Goal: Task Accomplishment & Management: Complete application form

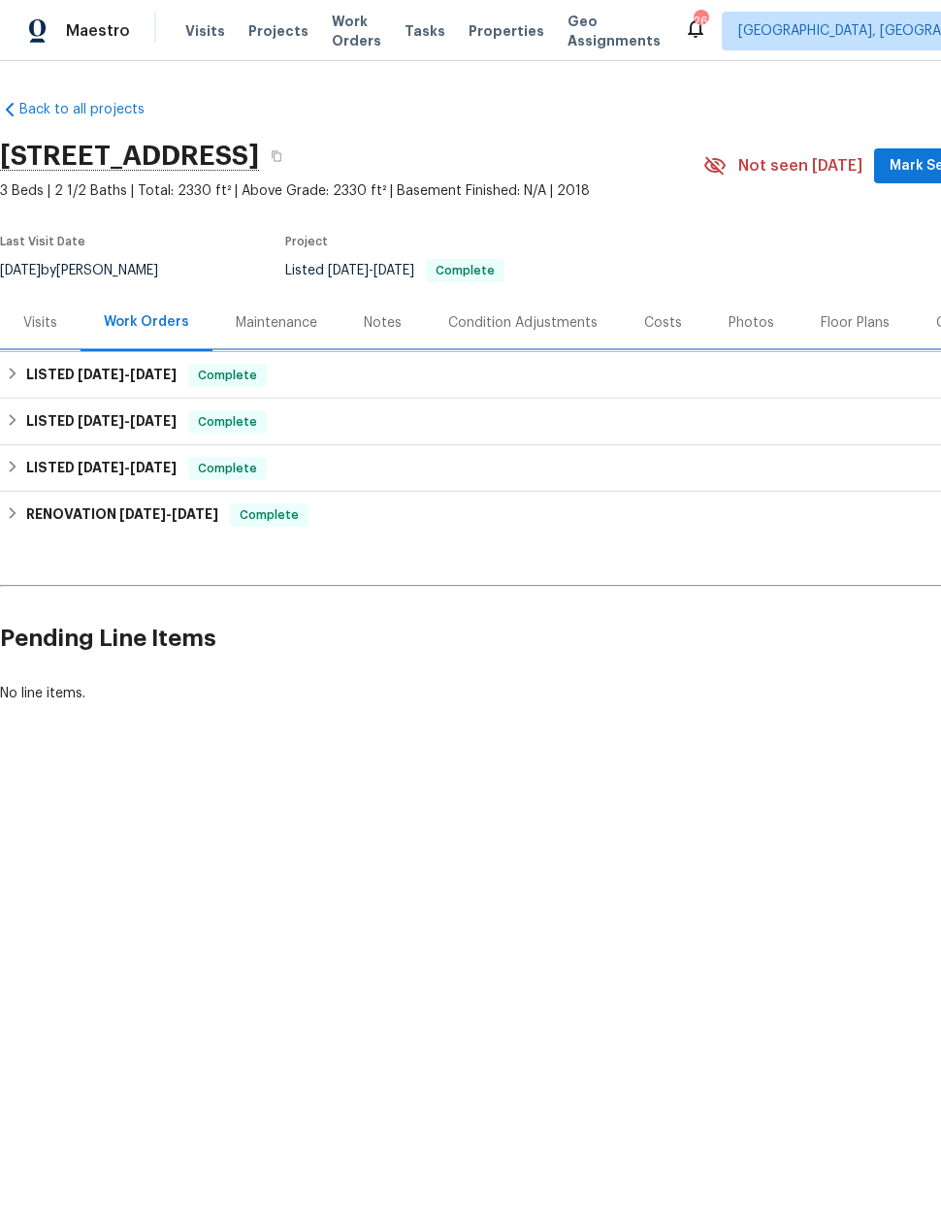
click at [23, 365] on div "LISTED 8/6/25 - 8/13/25 Complete" at bounding box center [548, 375] width 1084 height 23
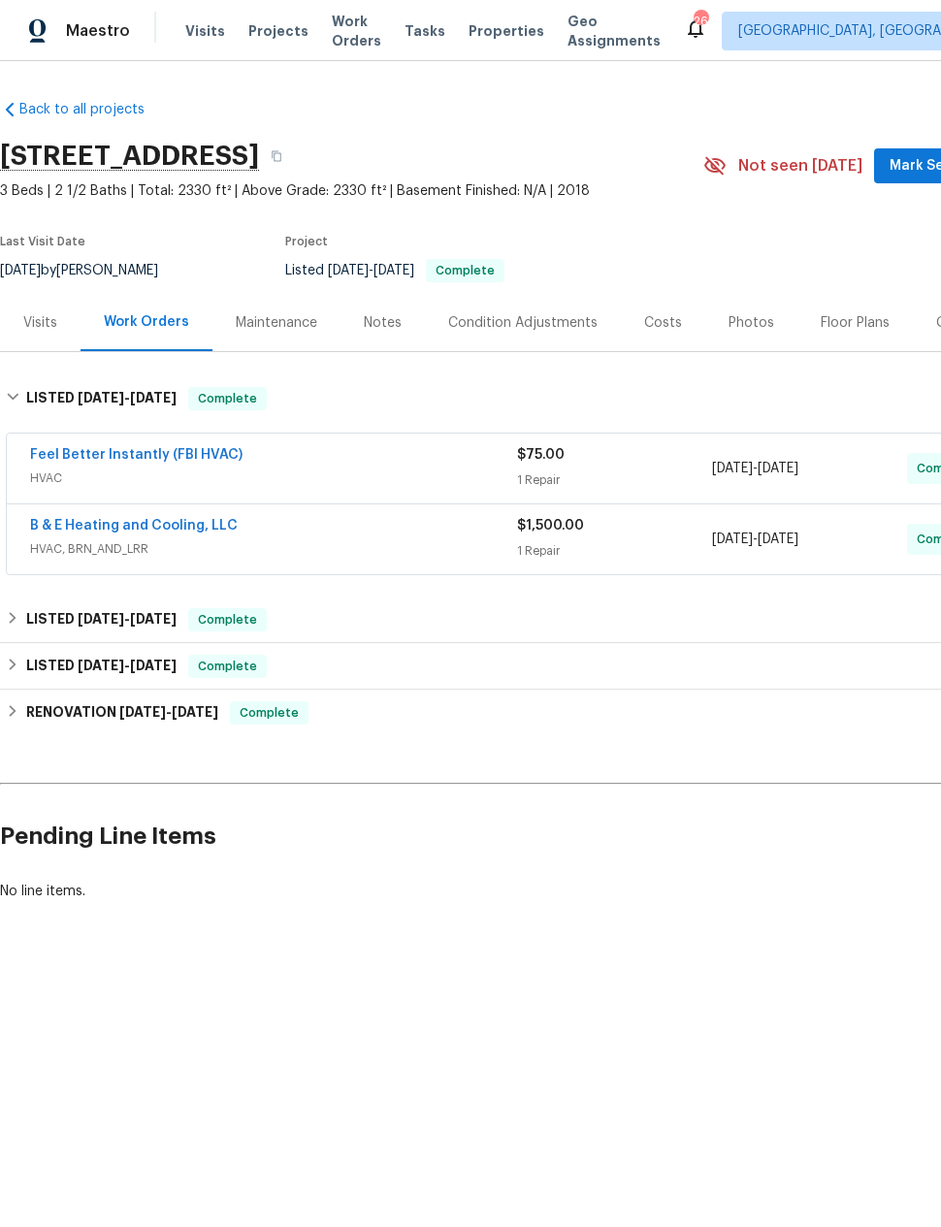
click at [118, 531] on link "B & E Heating and Cooling, LLC" at bounding box center [134, 526] width 208 height 14
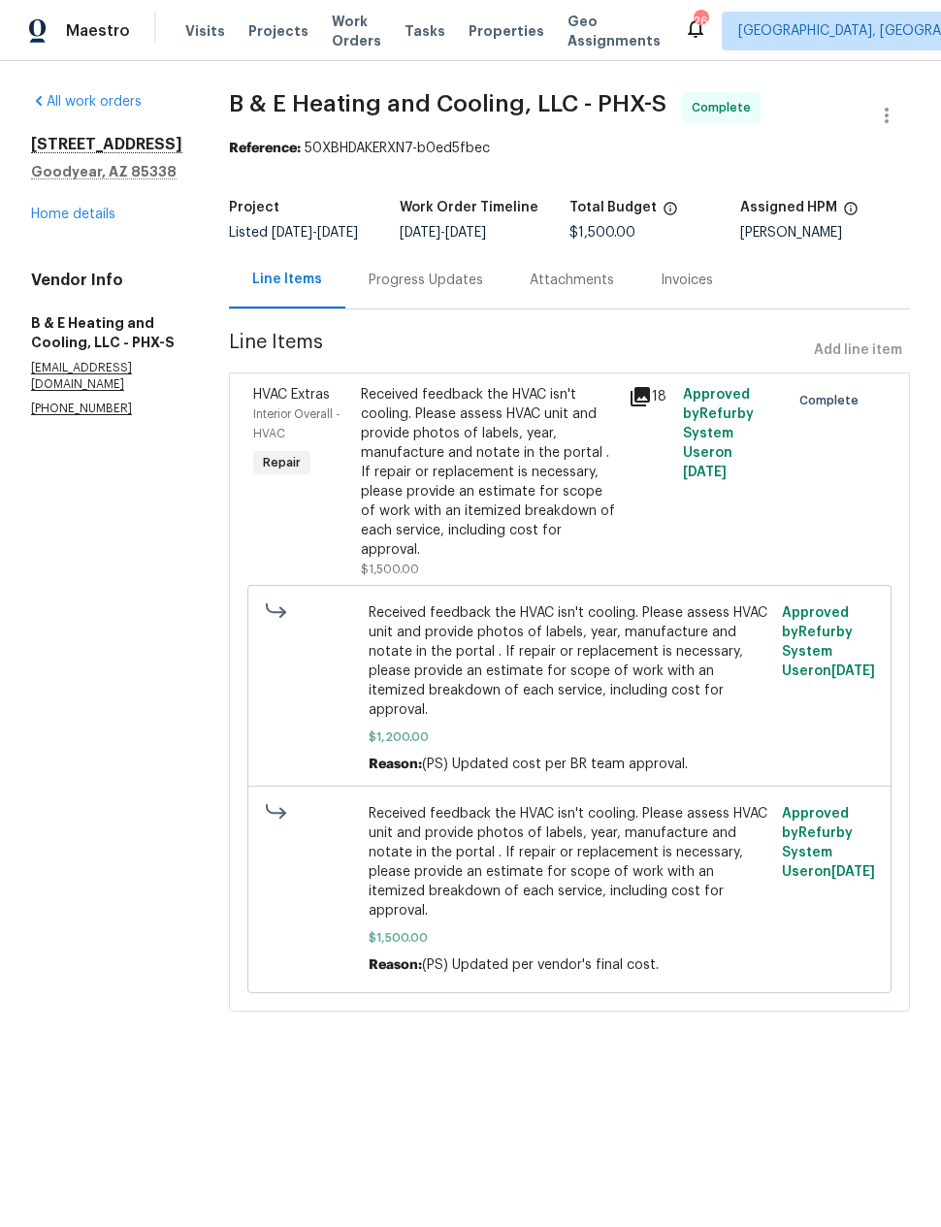
click at [442, 289] on div "Progress Updates" at bounding box center [426, 280] width 114 height 19
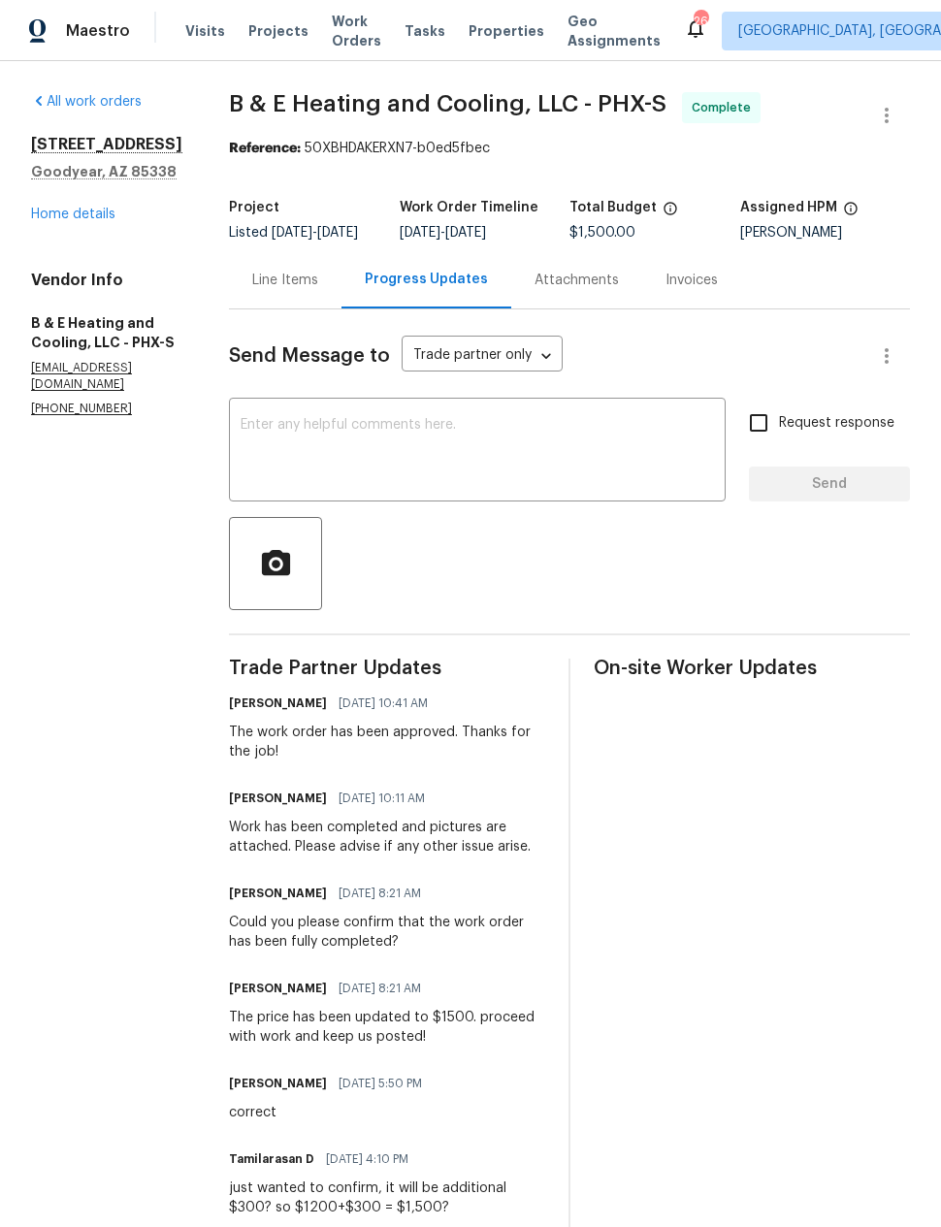
click at [69, 212] on link "Home details" at bounding box center [73, 215] width 84 height 14
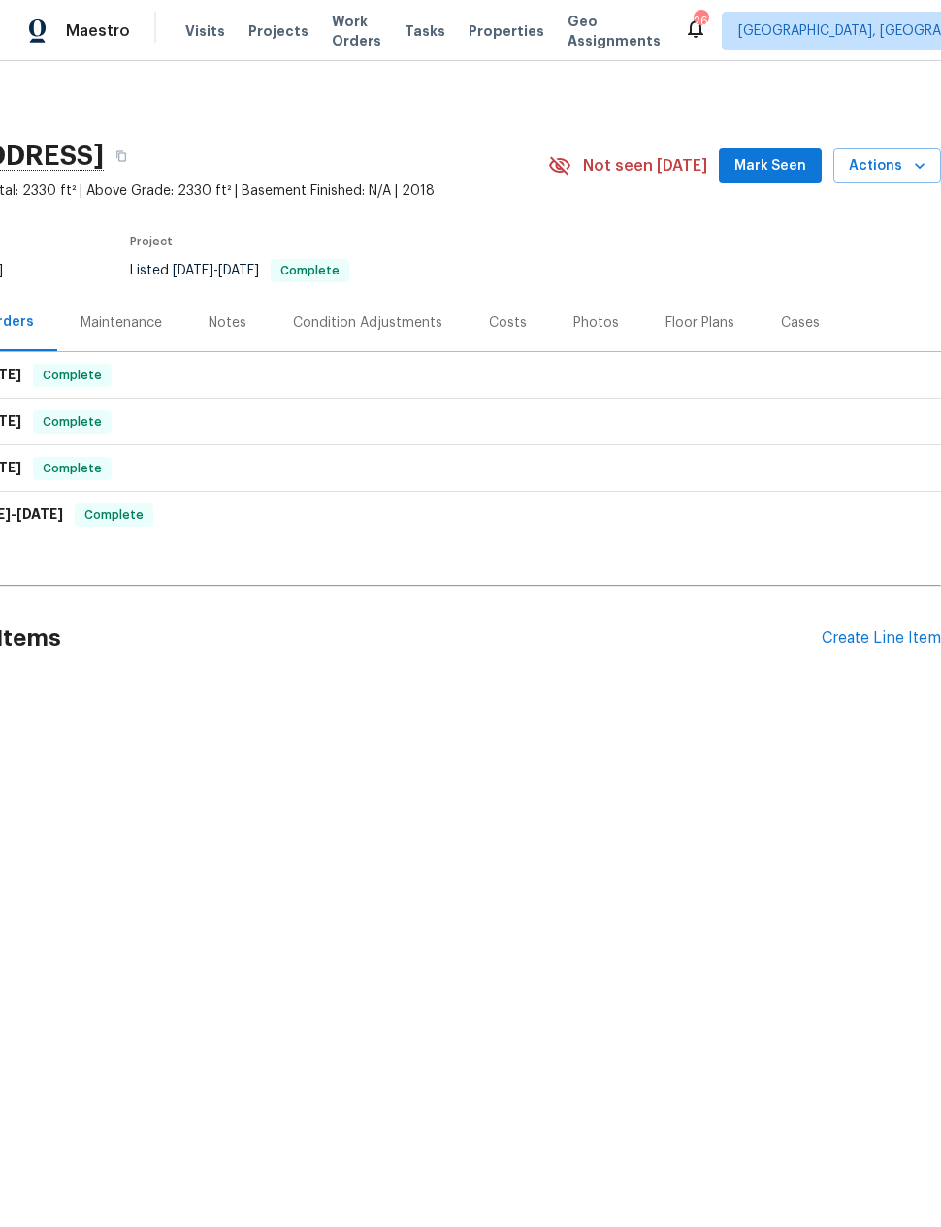
scroll to position [0, 155]
click at [833, 642] on div "Create Line Item" at bounding box center [880, 638] width 119 height 18
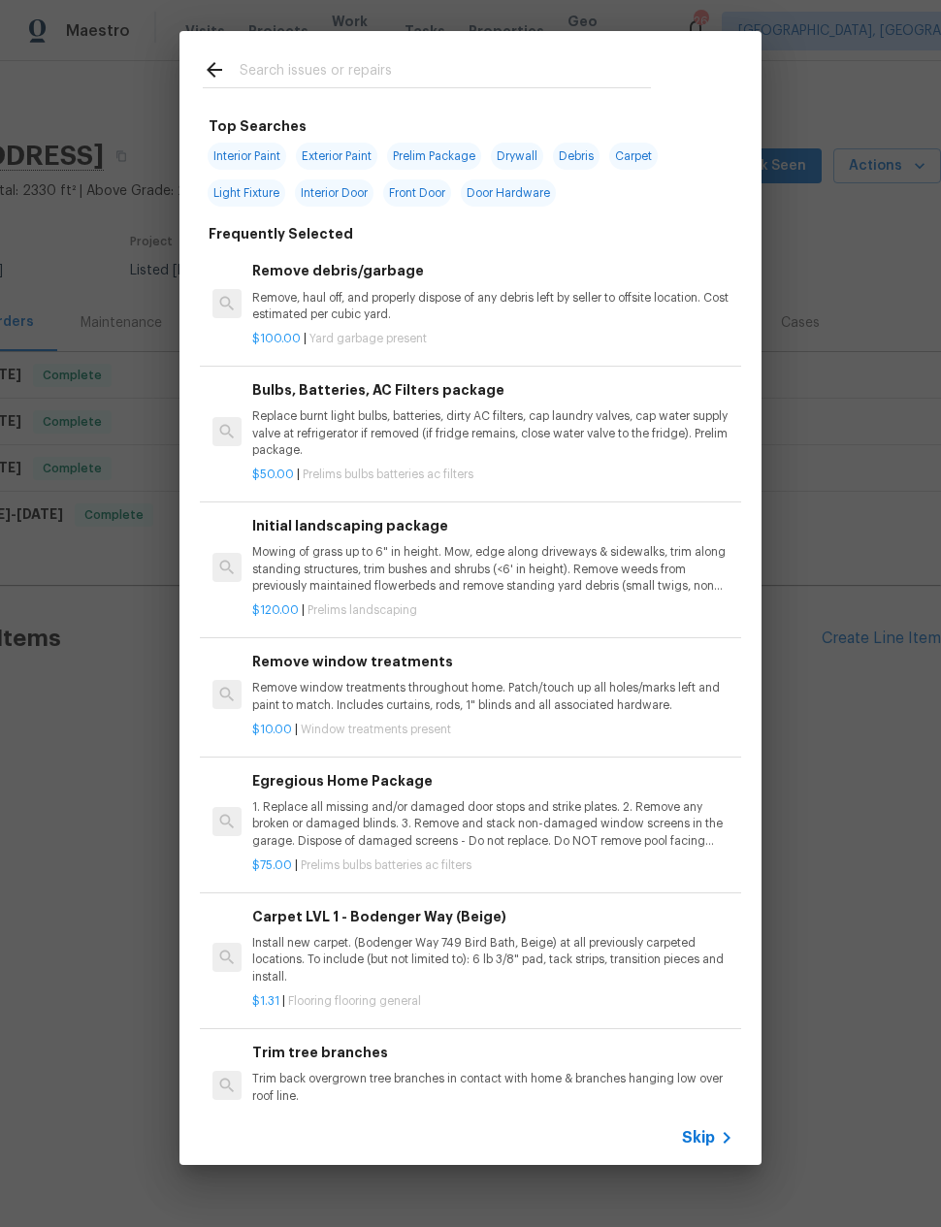
click at [253, 67] on input "text" at bounding box center [445, 72] width 411 height 29
type input "Hvac"
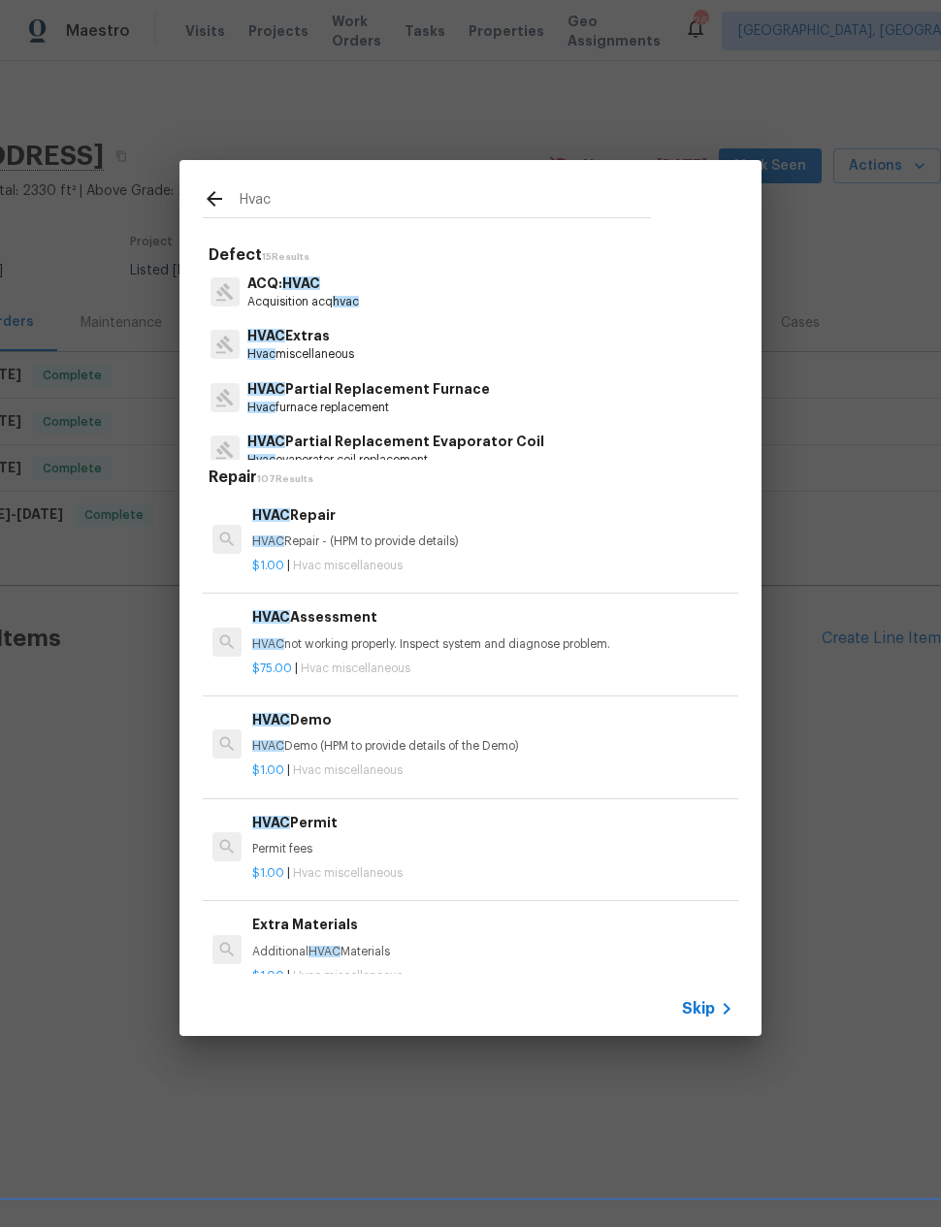
click at [293, 630] on div "HVAC Assessment HVAC not working properly. Inspect system and diagnose problem." at bounding box center [492, 629] width 481 height 47
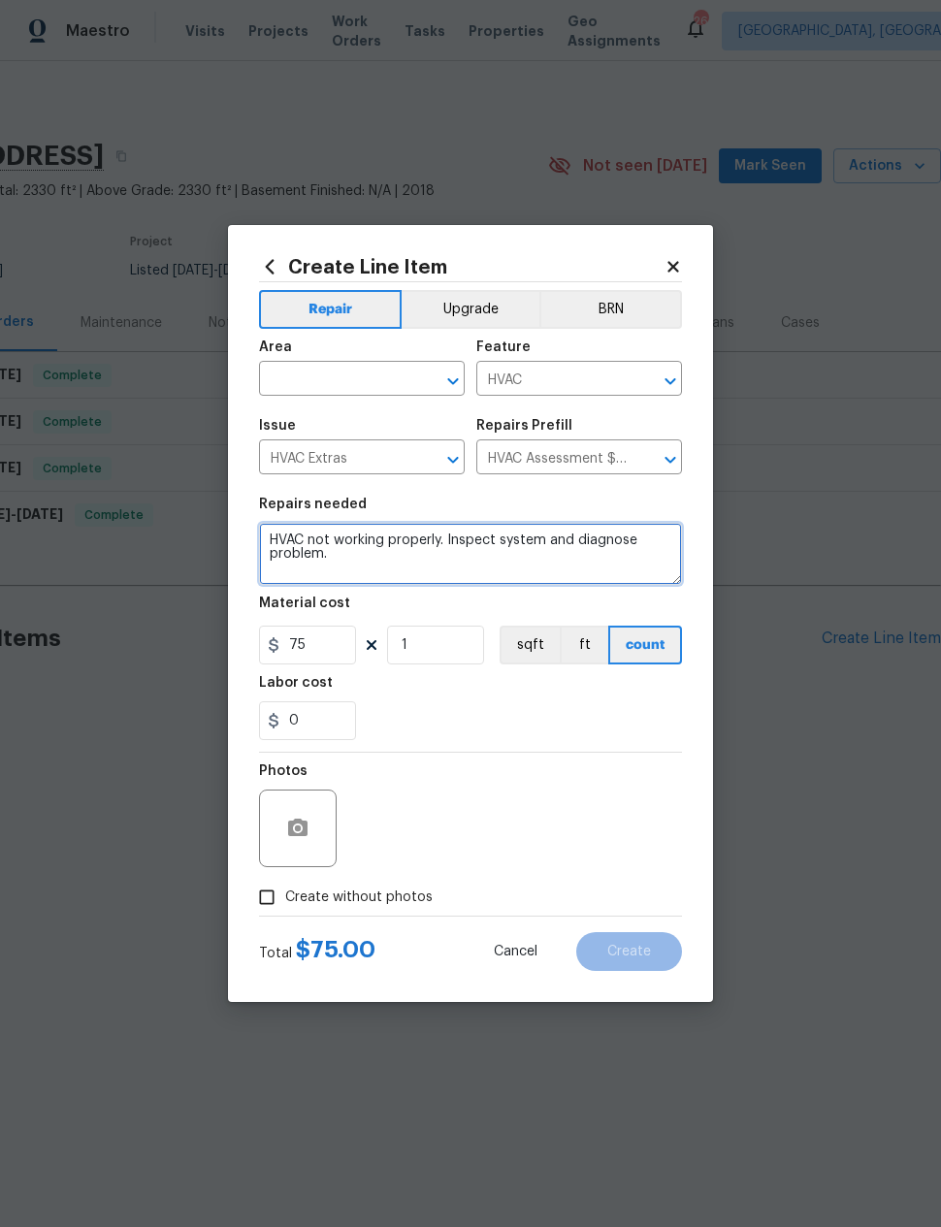
click at [272, 532] on textarea "HVAC not working properly. Inspect system and diagnose problem." at bounding box center [470, 554] width 423 height 62
click at [316, 527] on textarea "HVAC not working properly. Inspect system and diagnose problem." at bounding box center [470, 554] width 423 height 62
type textarea "Please look into HVAC again home is 99° HVAC not working properly. Inspect syst…"
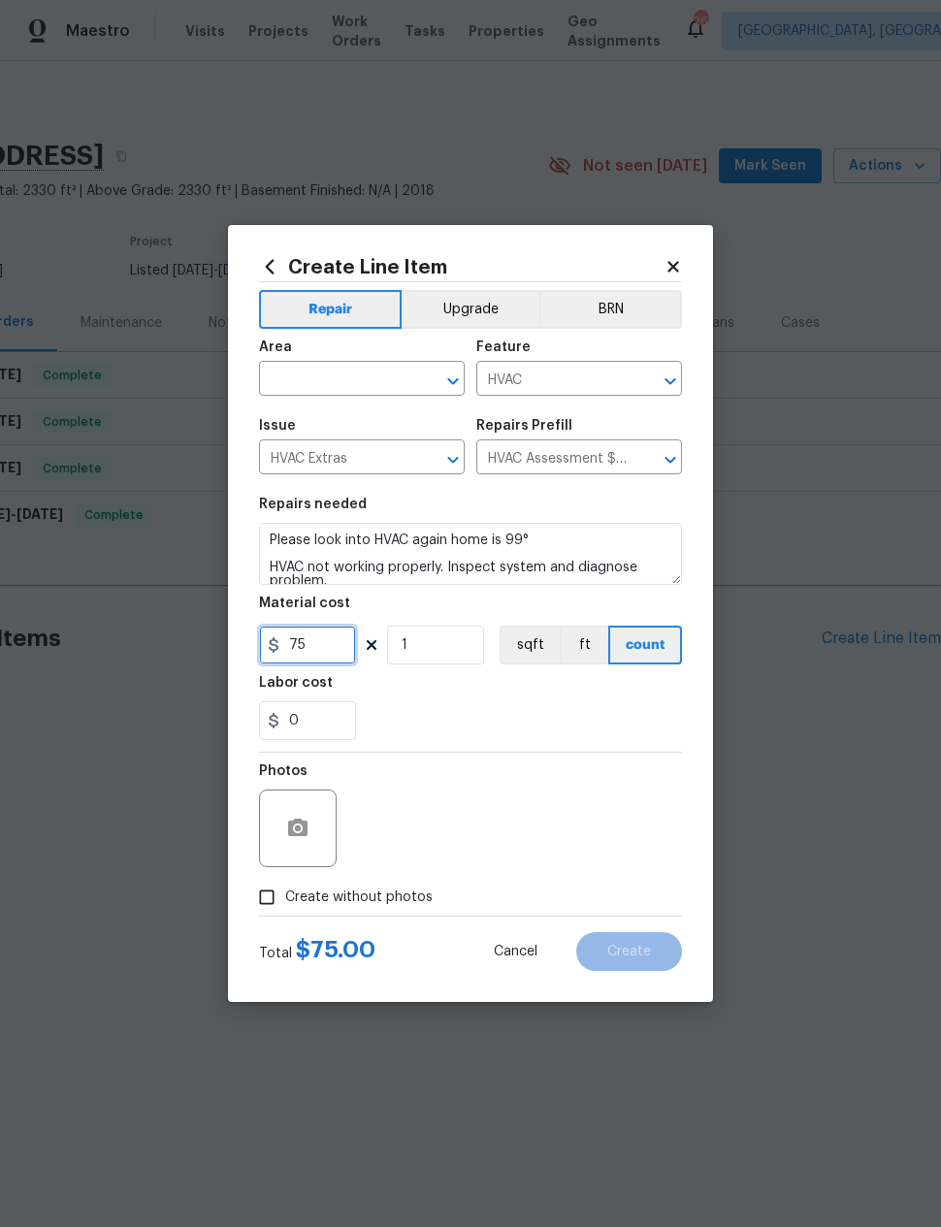
click at [307, 640] on input "75" at bounding box center [307, 645] width 97 height 39
type input "1"
click at [290, 372] on input "text" at bounding box center [334, 381] width 151 height 30
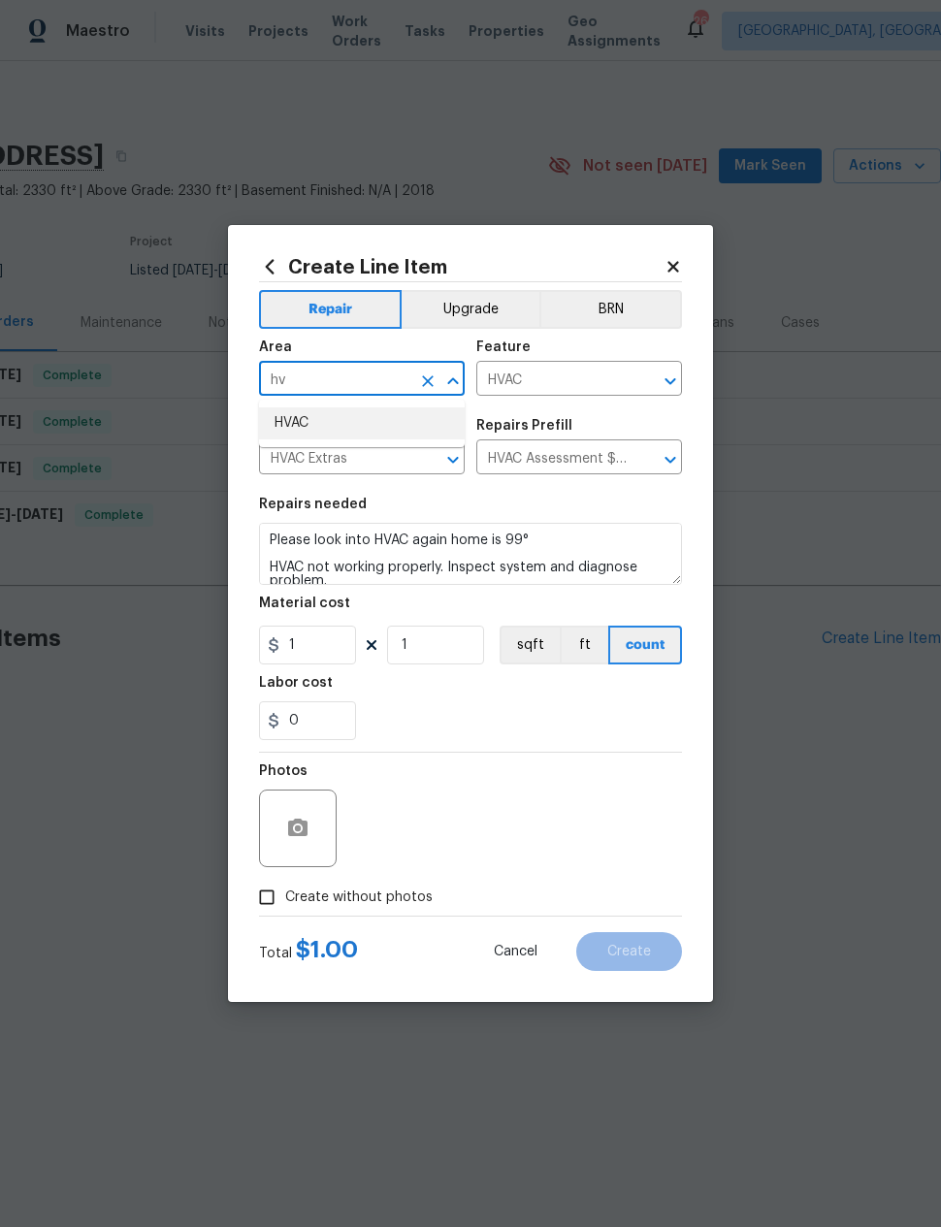
click at [293, 416] on li "HVAC" at bounding box center [362, 423] width 206 height 32
type input "HVAC"
click at [619, 711] on div "0" at bounding box center [470, 720] width 423 height 39
click at [279, 906] on input "Create without photos" at bounding box center [266, 897] width 37 height 37
checkbox input "true"
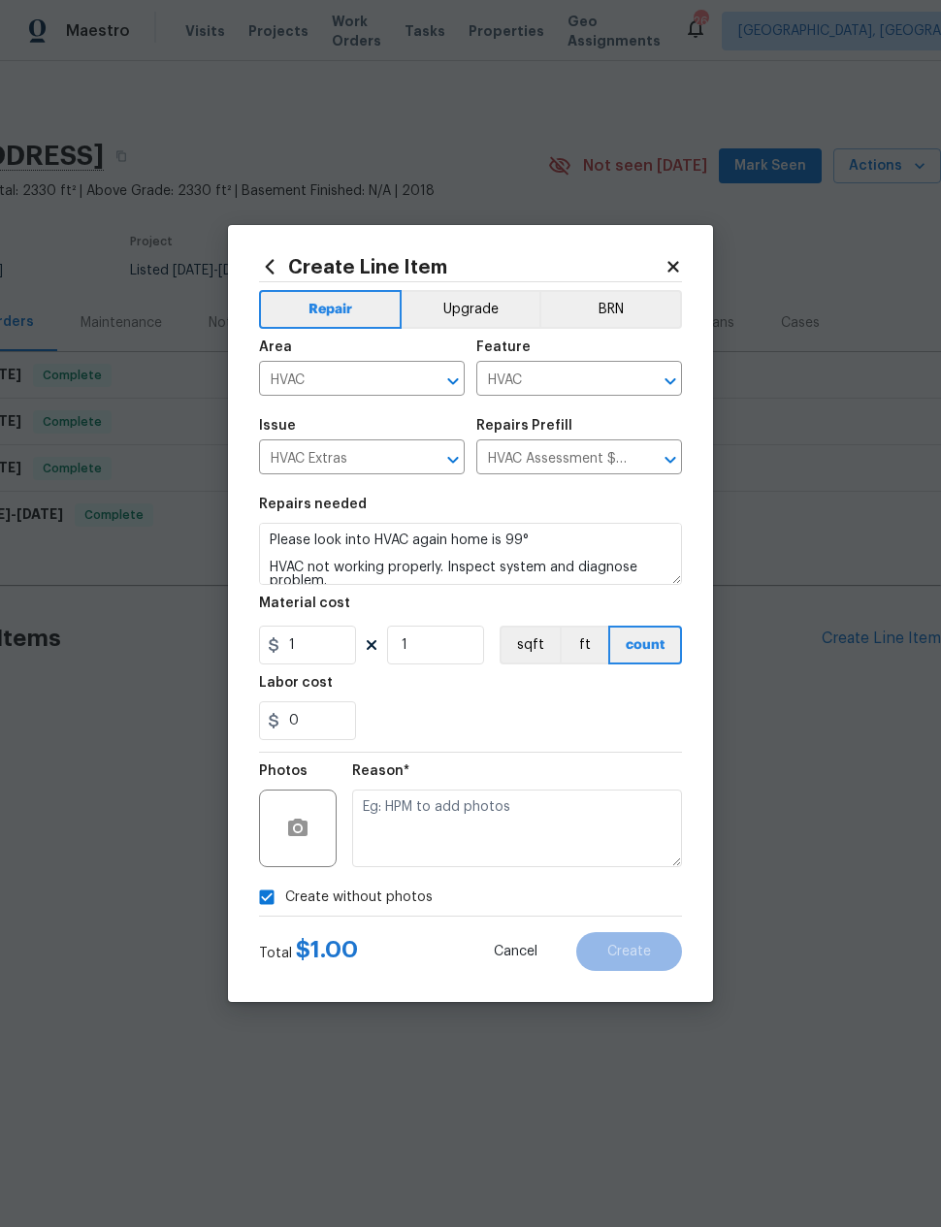
click at [588, 879] on div "Reason*" at bounding box center [517, 816] width 330 height 126
click at [590, 834] on textarea at bounding box center [517, 828] width 330 height 78
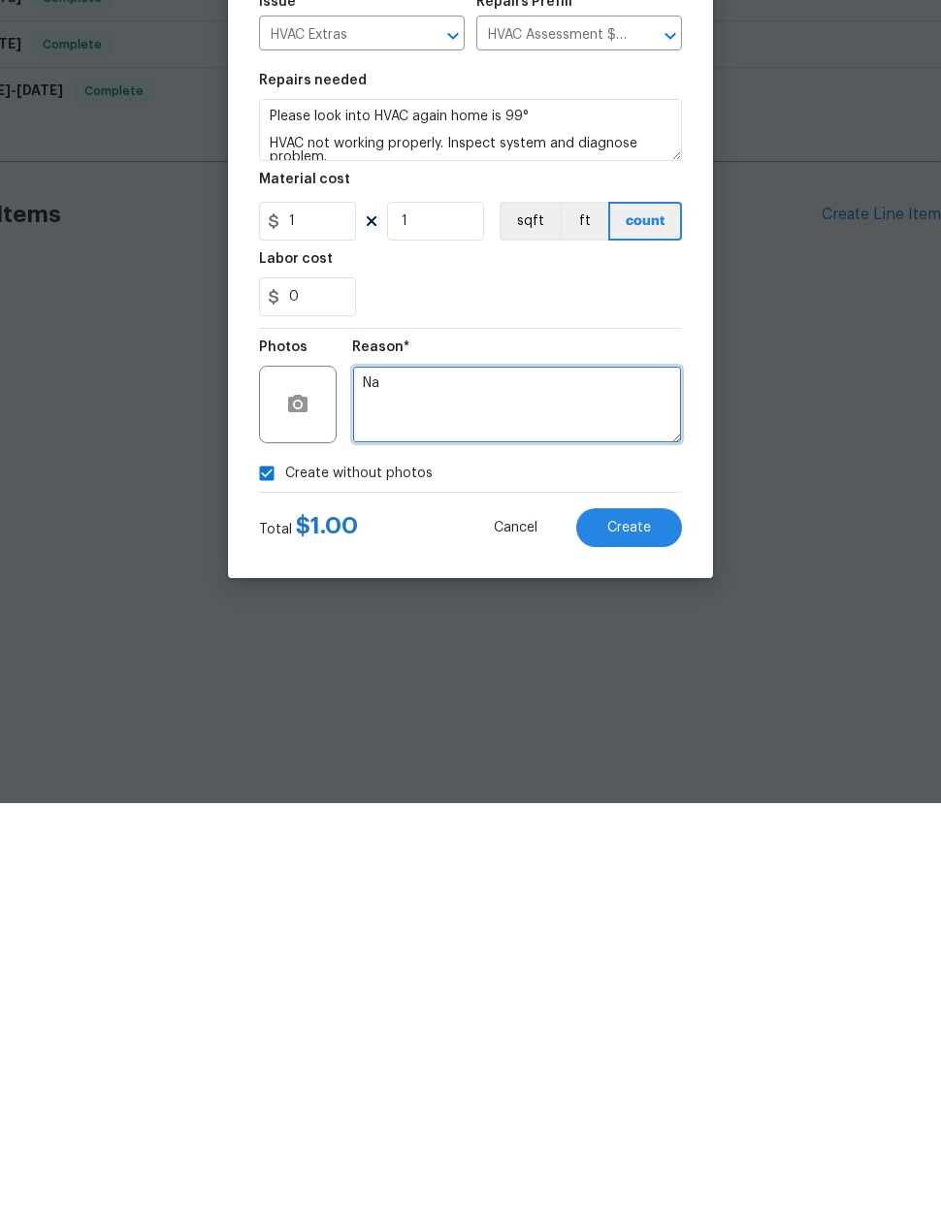
scroll to position [0, 0]
type textarea "Na"
click at [640, 945] on span "Create" at bounding box center [629, 952] width 44 height 15
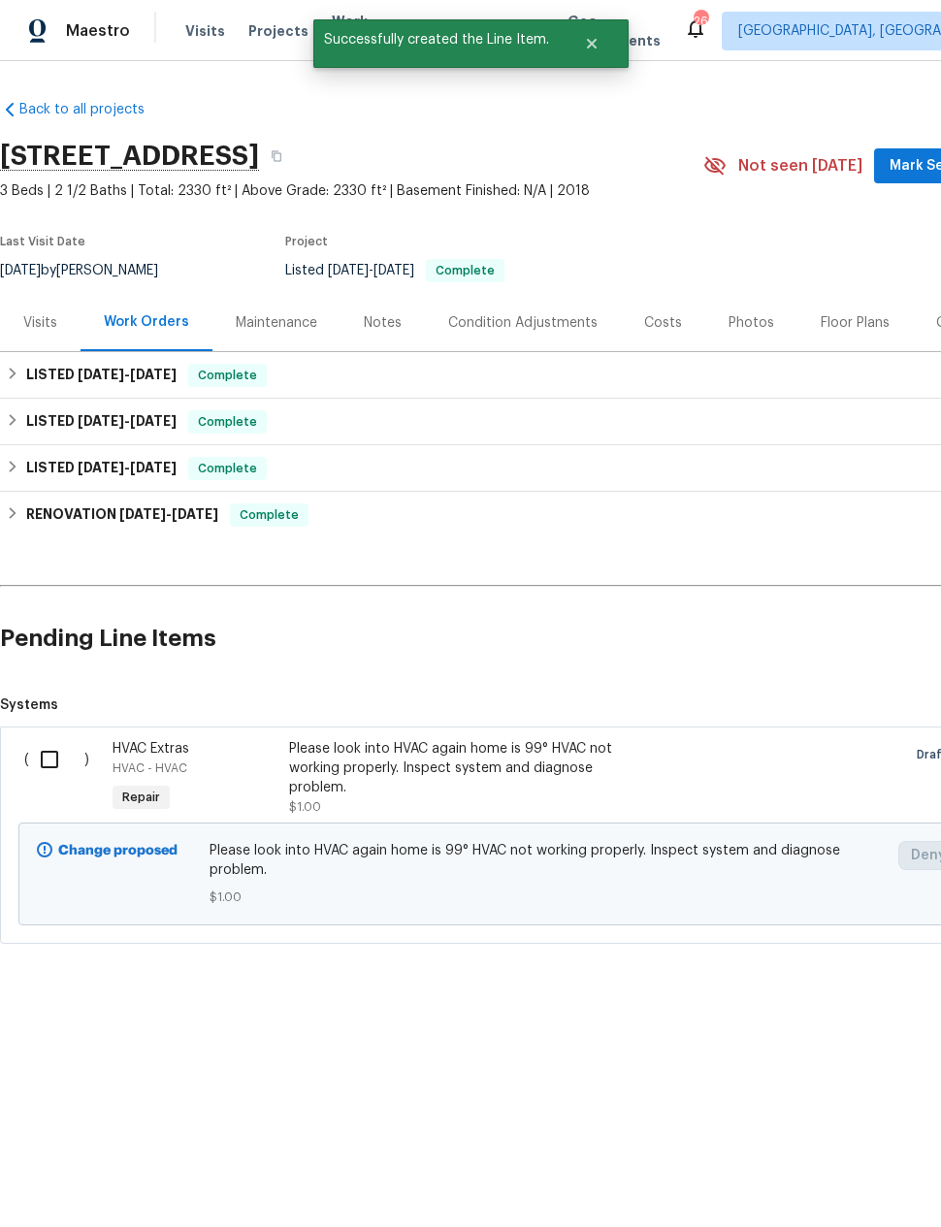
click at [43, 759] on input "checkbox" at bounding box center [56, 759] width 55 height 41
checkbox input "true"
click at [820, 1168] on span "Create Work Order" at bounding box center [829, 1179] width 129 height 24
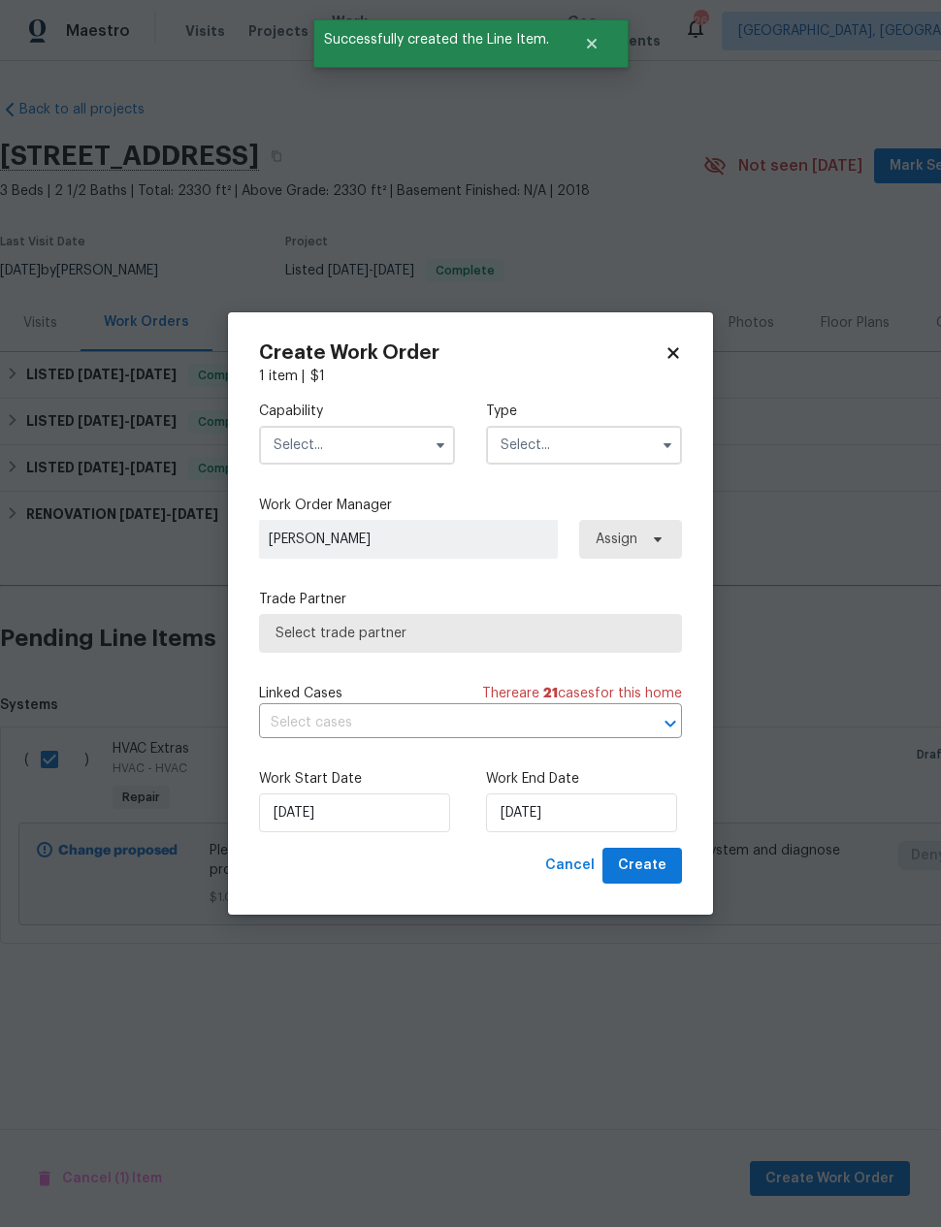
click at [290, 429] on input "text" at bounding box center [357, 445] width 196 height 39
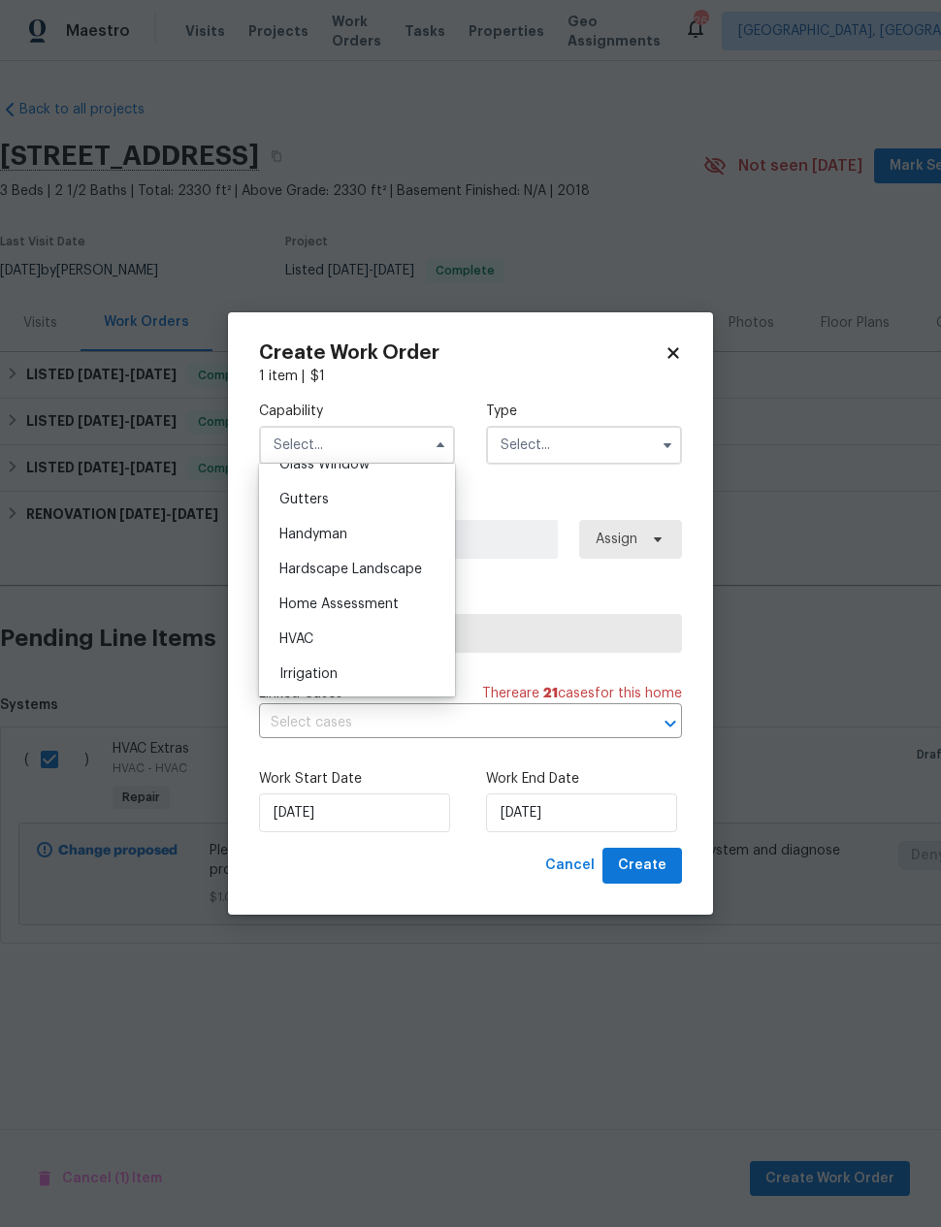
scroll to position [1019, 0]
click at [294, 636] on span "HVAC" at bounding box center [296, 638] width 34 height 14
type input "HVAC"
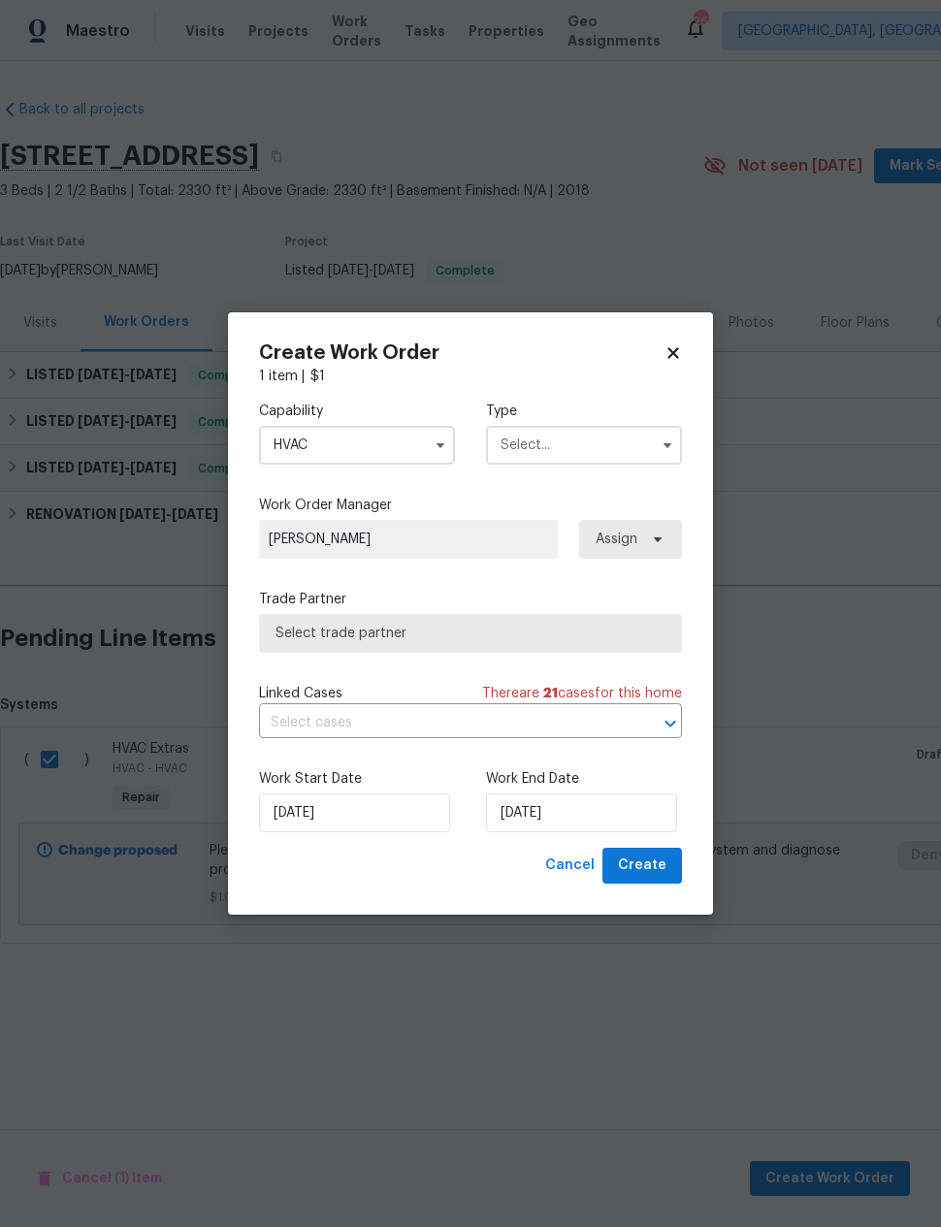
click at [602, 451] on input "text" at bounding box center [584, 445] width 196 height 39
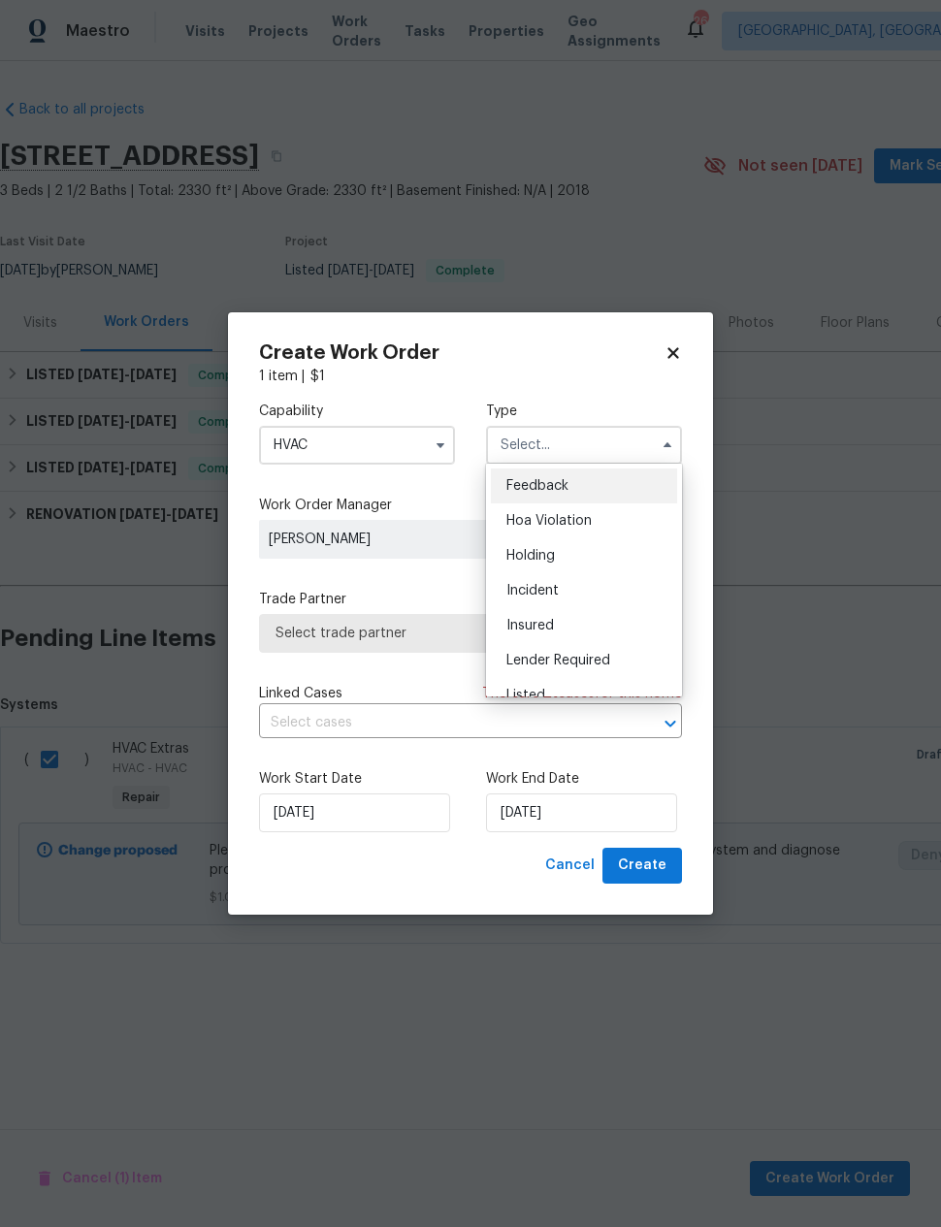
click at [561, 680] on div "Listed" at bounding box center [584, 695] width 186 height 35
type input "Listed"
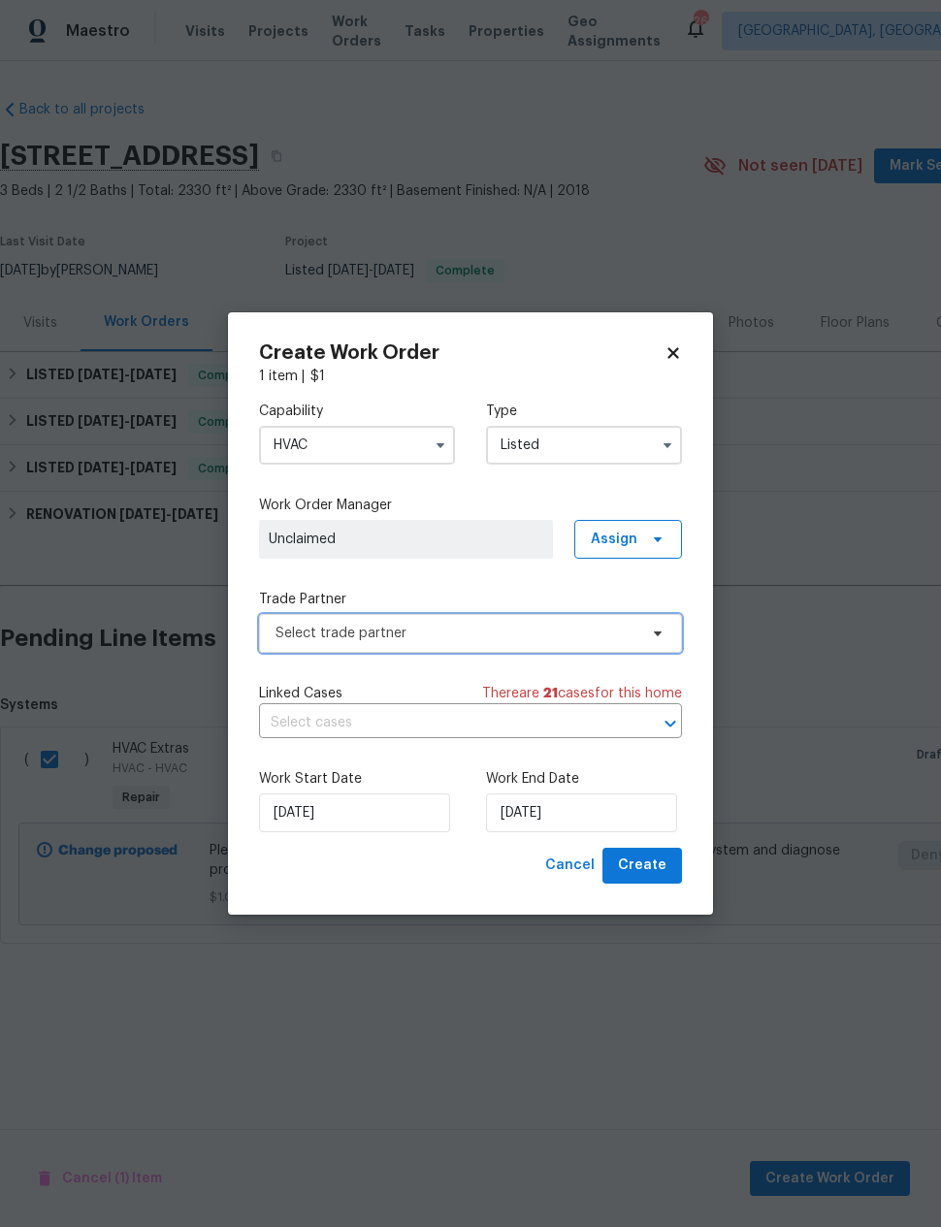
click at [581, 631] on span "Select trade partner" at bounding box center [456, 633] width 362 height 19
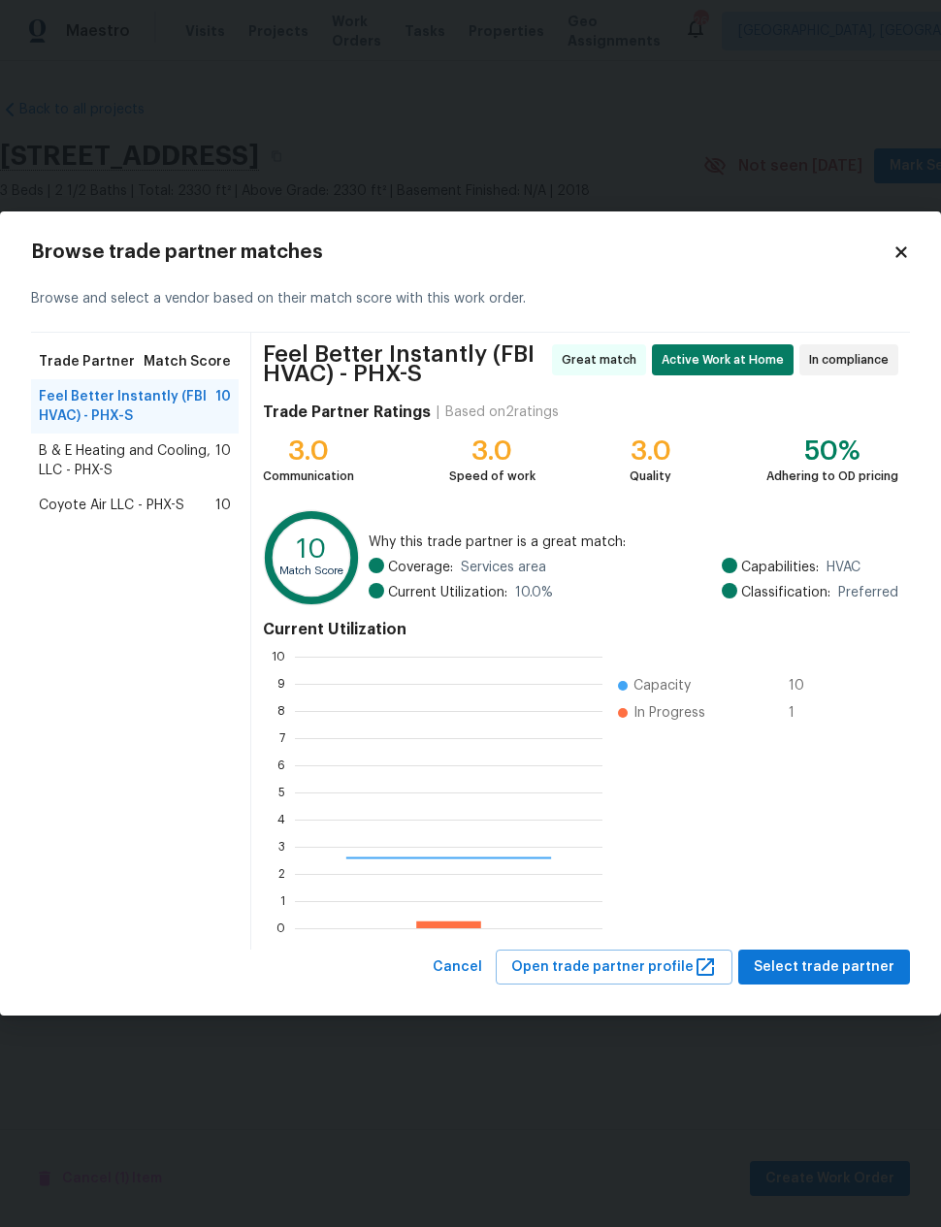
scroll to position [272, 307]
click at [84, 464] on span "B & E Heating and Cooling, LLC - PHX-S" at bounding box center [127, 460] width 177 height 39
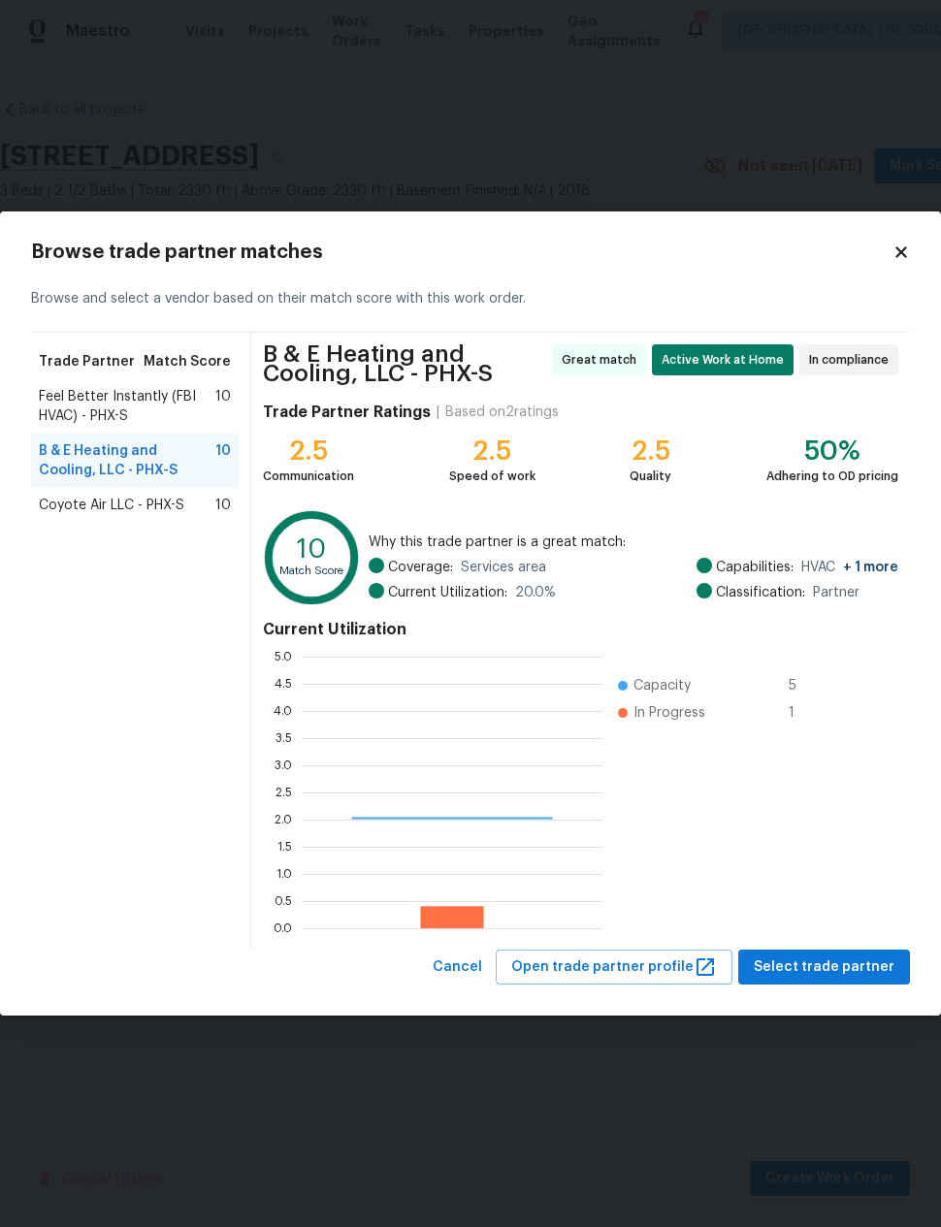
scroll to position [272, 301]
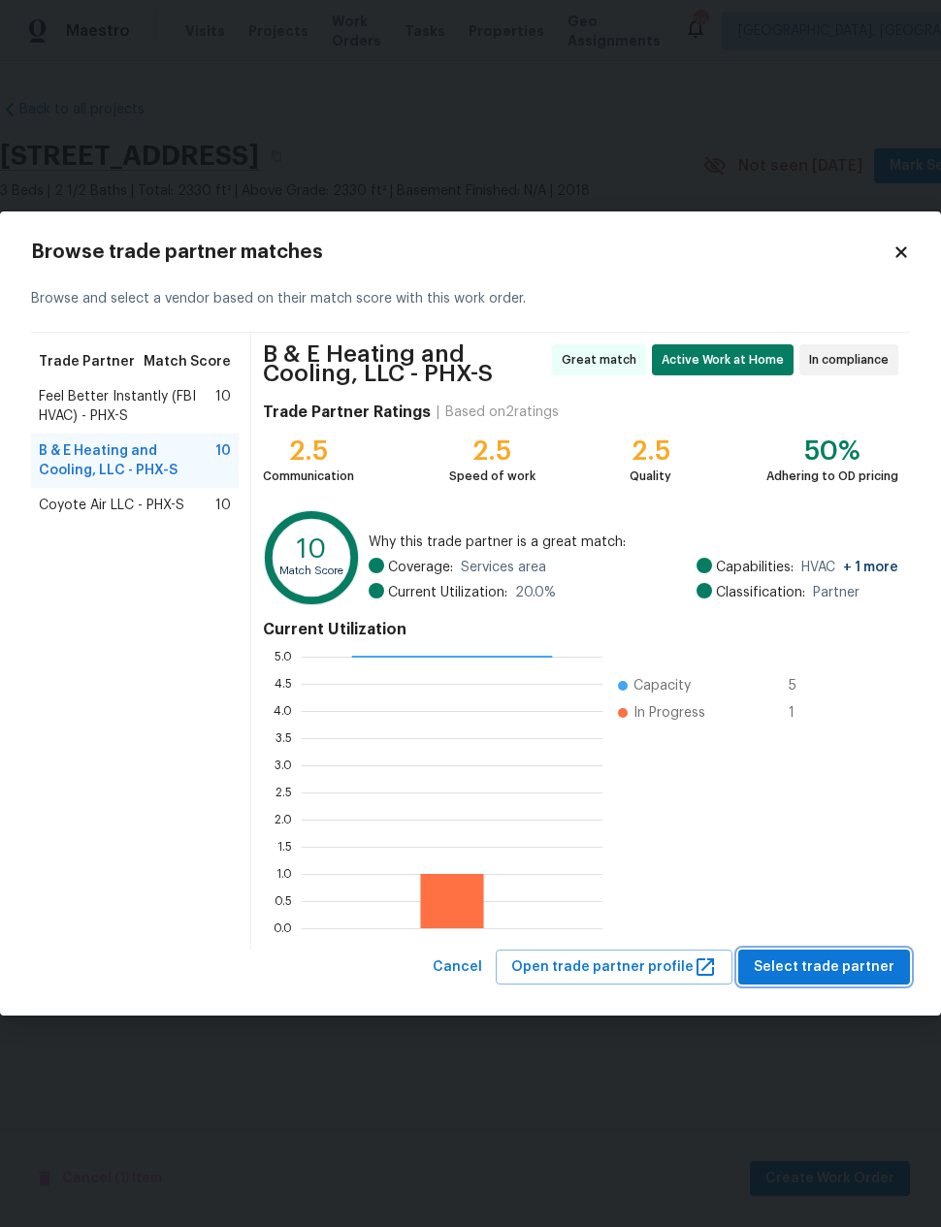
click at [845, 969] on span "Select trade partner" at bounding box center [824, 967] width 141 height 24
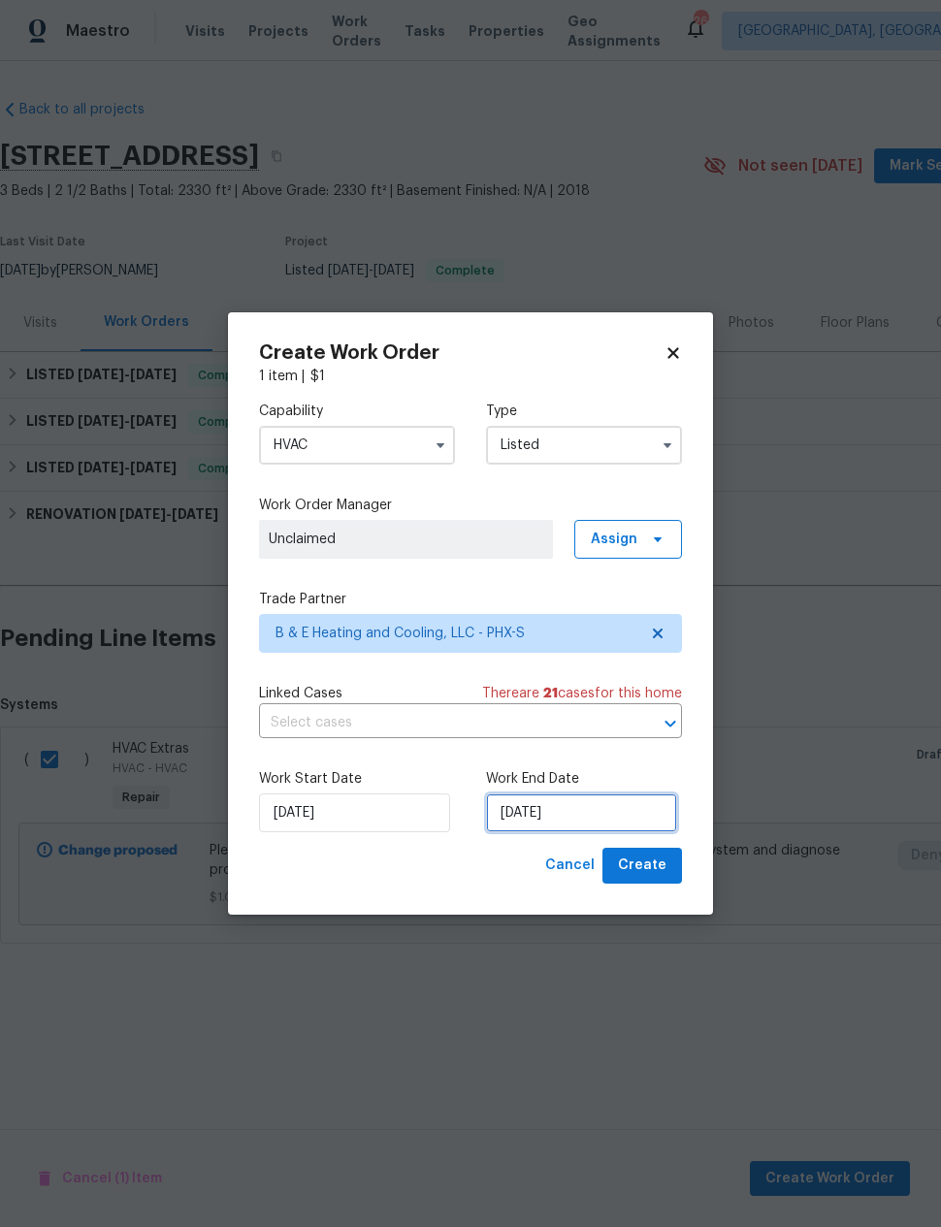
click at [578, 810] on input "8/25/2025" at bounding box center [581, 812] width 191 height 39
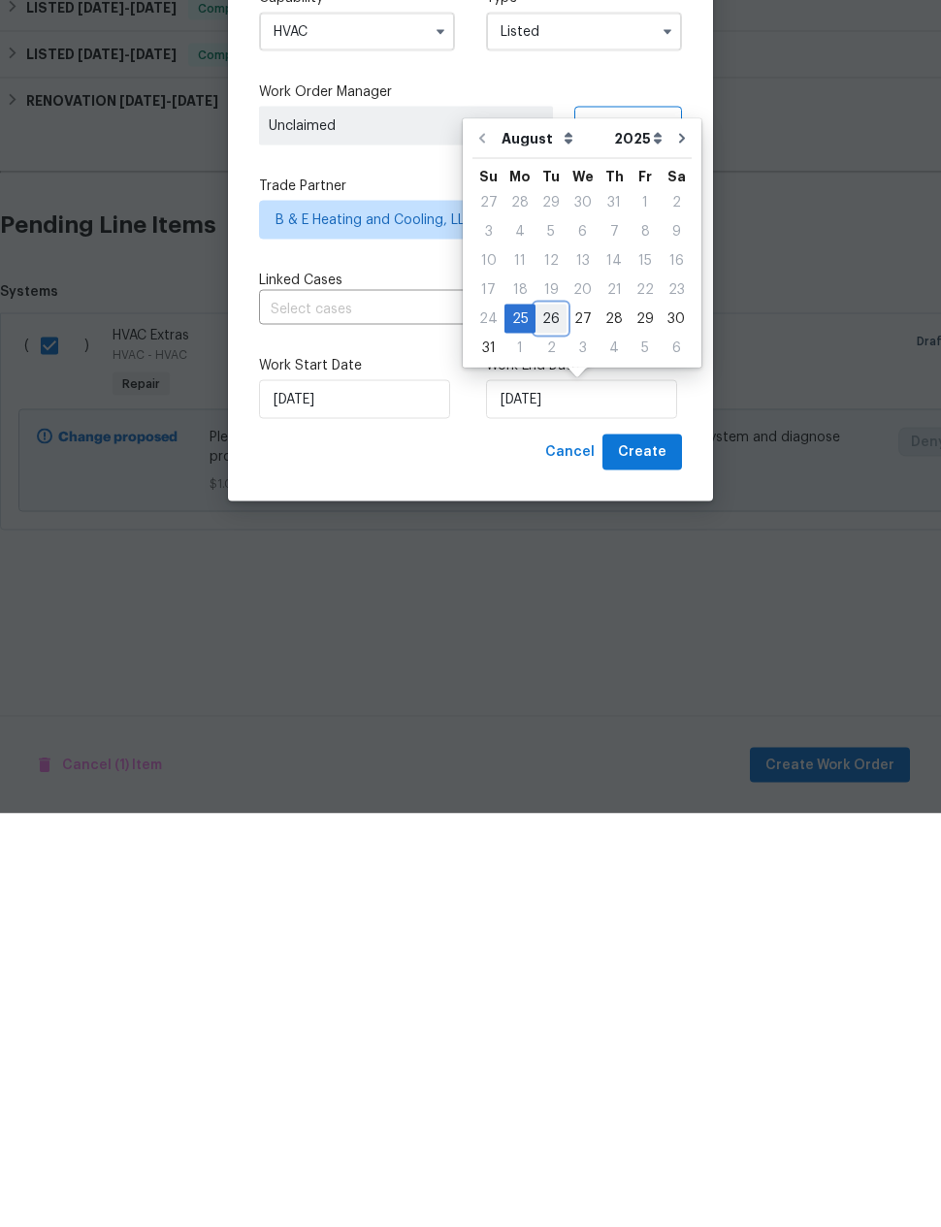
click at [548, 719] on div "26" at bounding box center [550, 732] width 31 height 27
type input "8/26/2025"
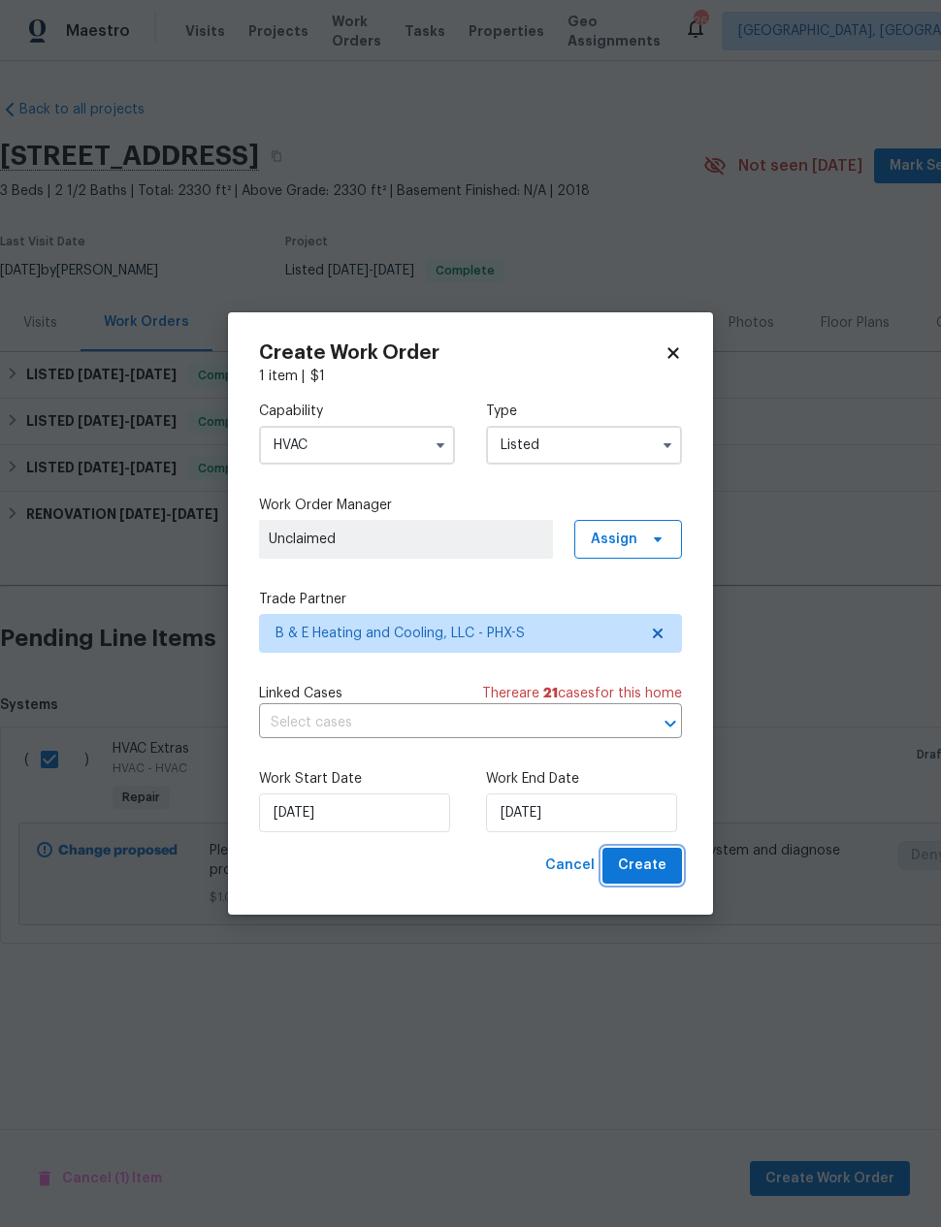
click at [640, 862] on span "Create" at bounding box center [642, 865] width 48 height 24
checkbox input "false"
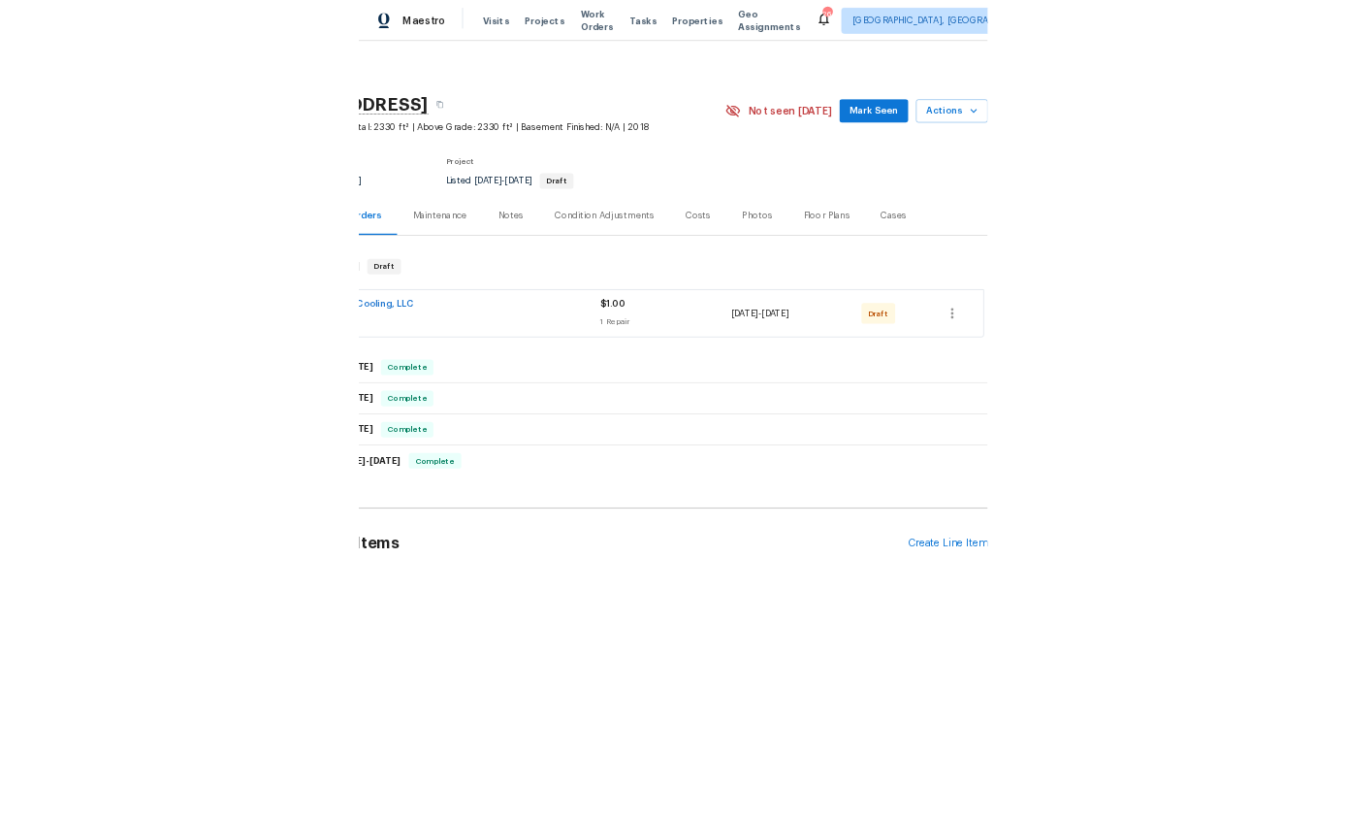
scroll to position [0, 155]
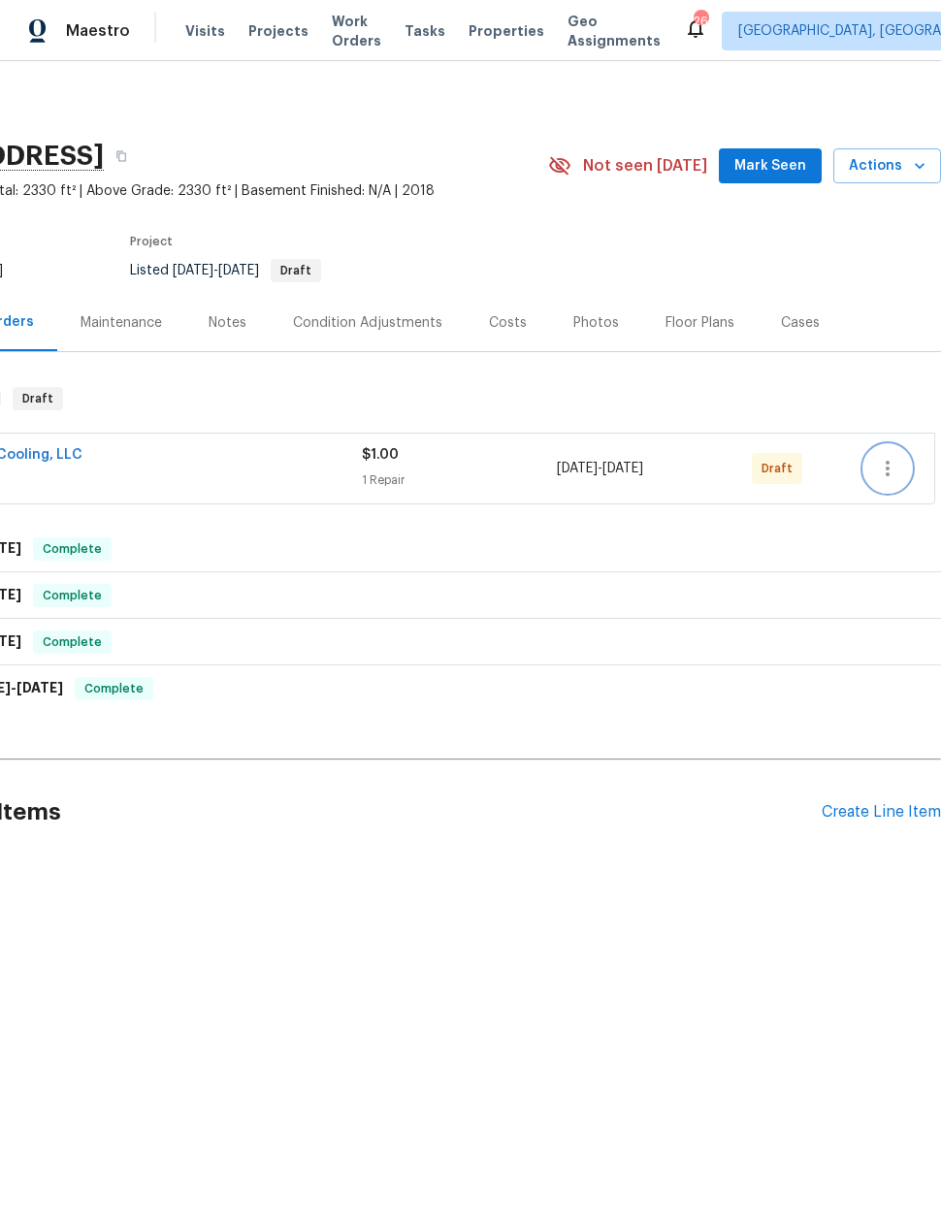
click at [882, 469] on icon "button" at bounding box center [887, 468] width 23 height 23
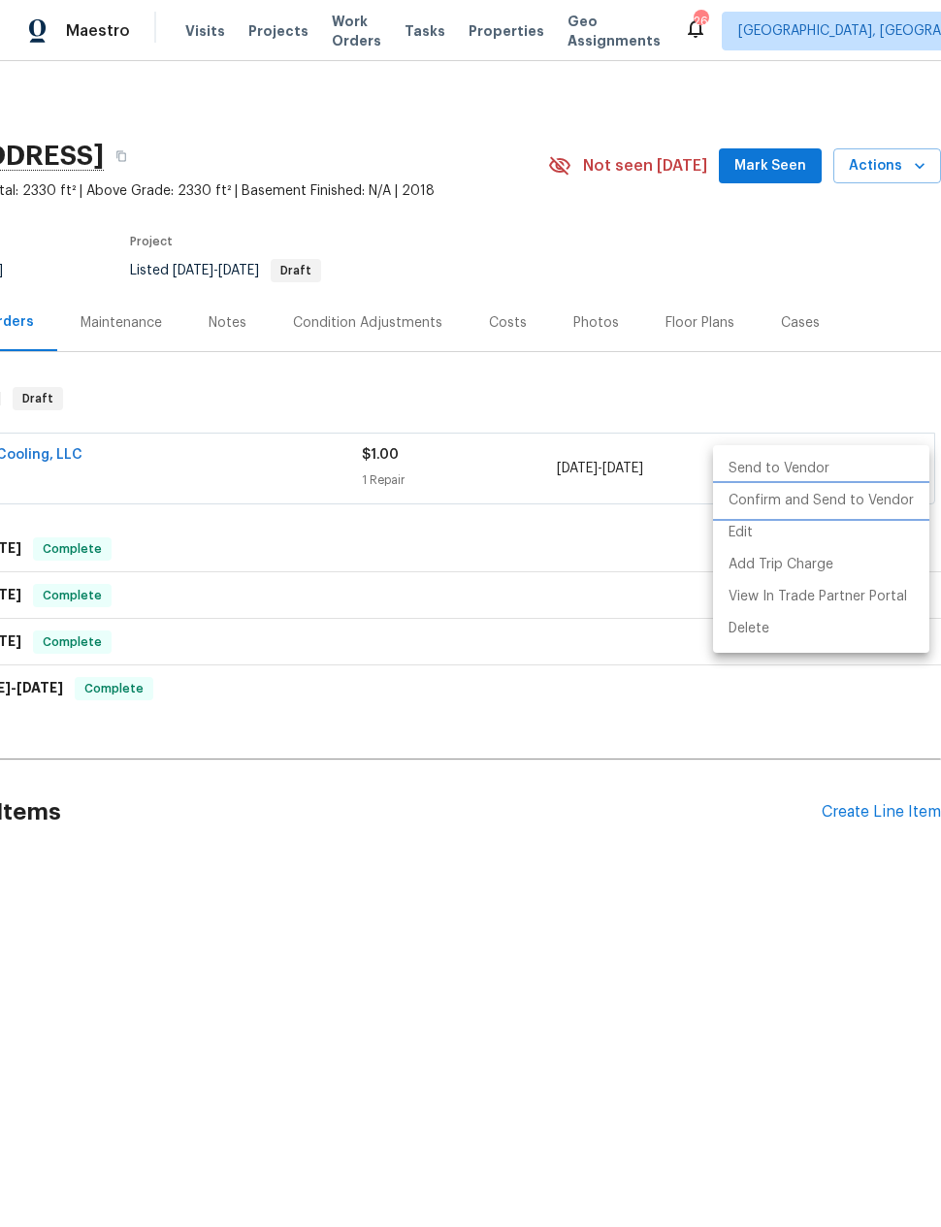
click at [861, 499] on li "Confirm and Send to Vendor" at bounding box center [821, 501] width 216 height 32
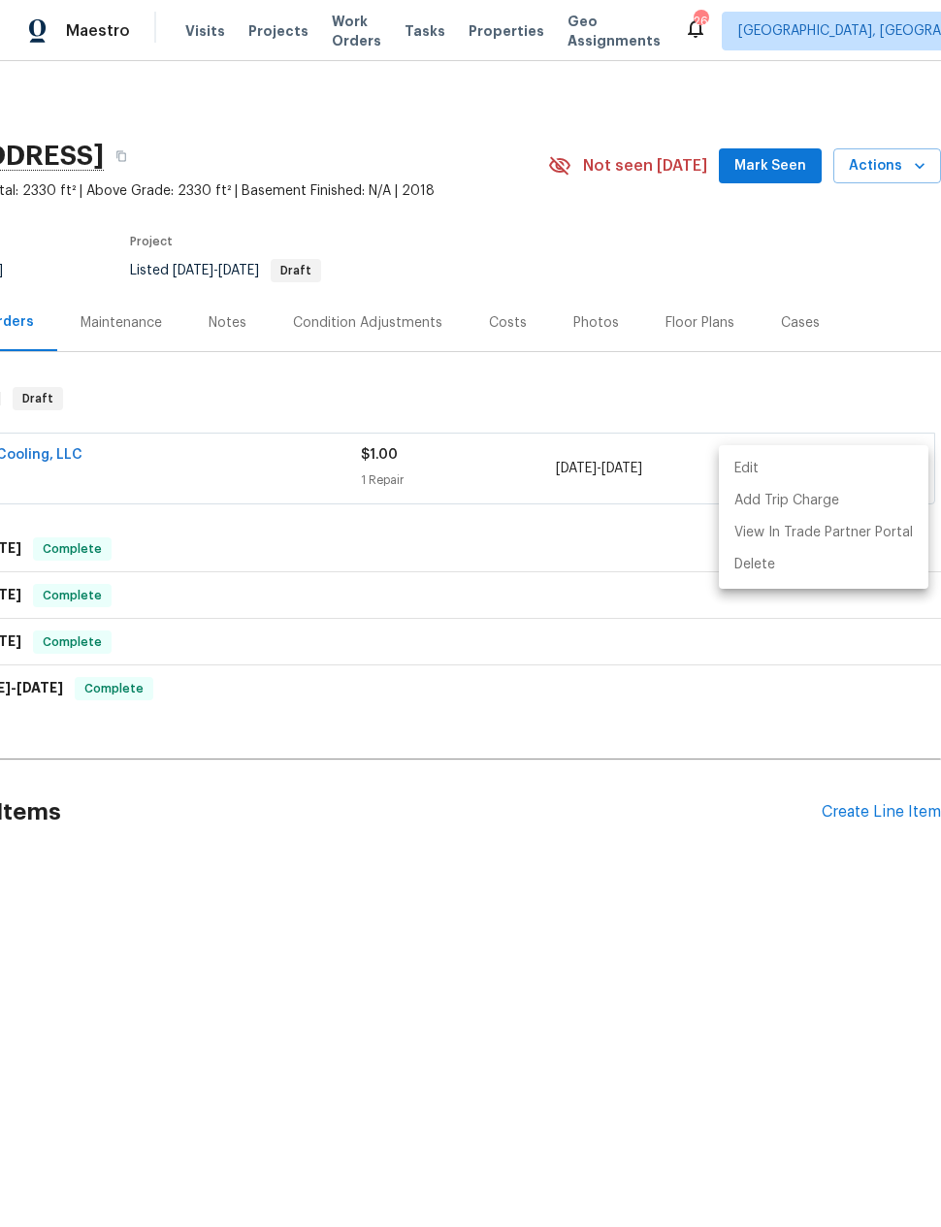
click at [730, 731] on div at bounding box center [470, 613] width 941 height 1227
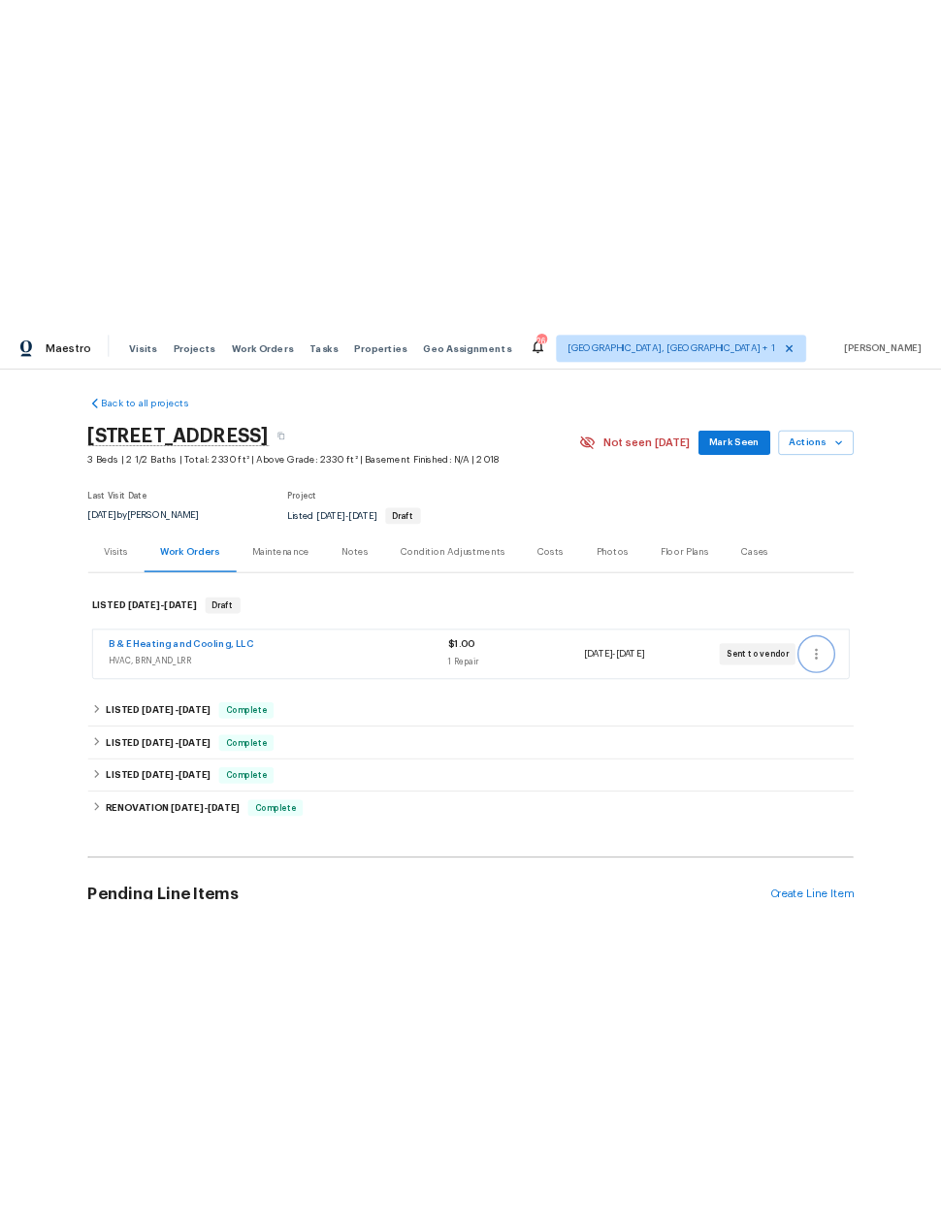
scroll to position [0, 0]
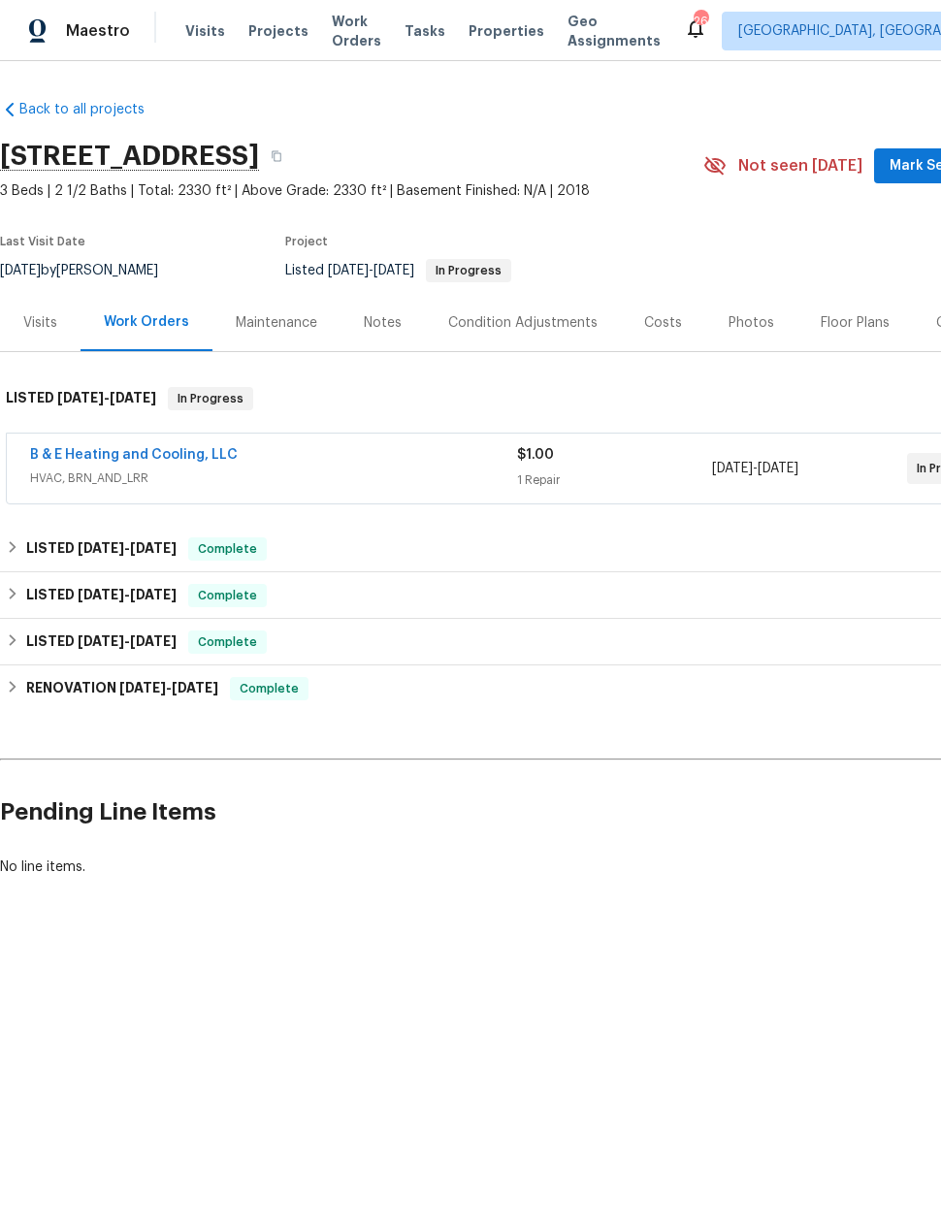
click at [122, 450] on link "B & E Heating and Cooling, LLC" at bounding box center [134, 455] width 208 height 14
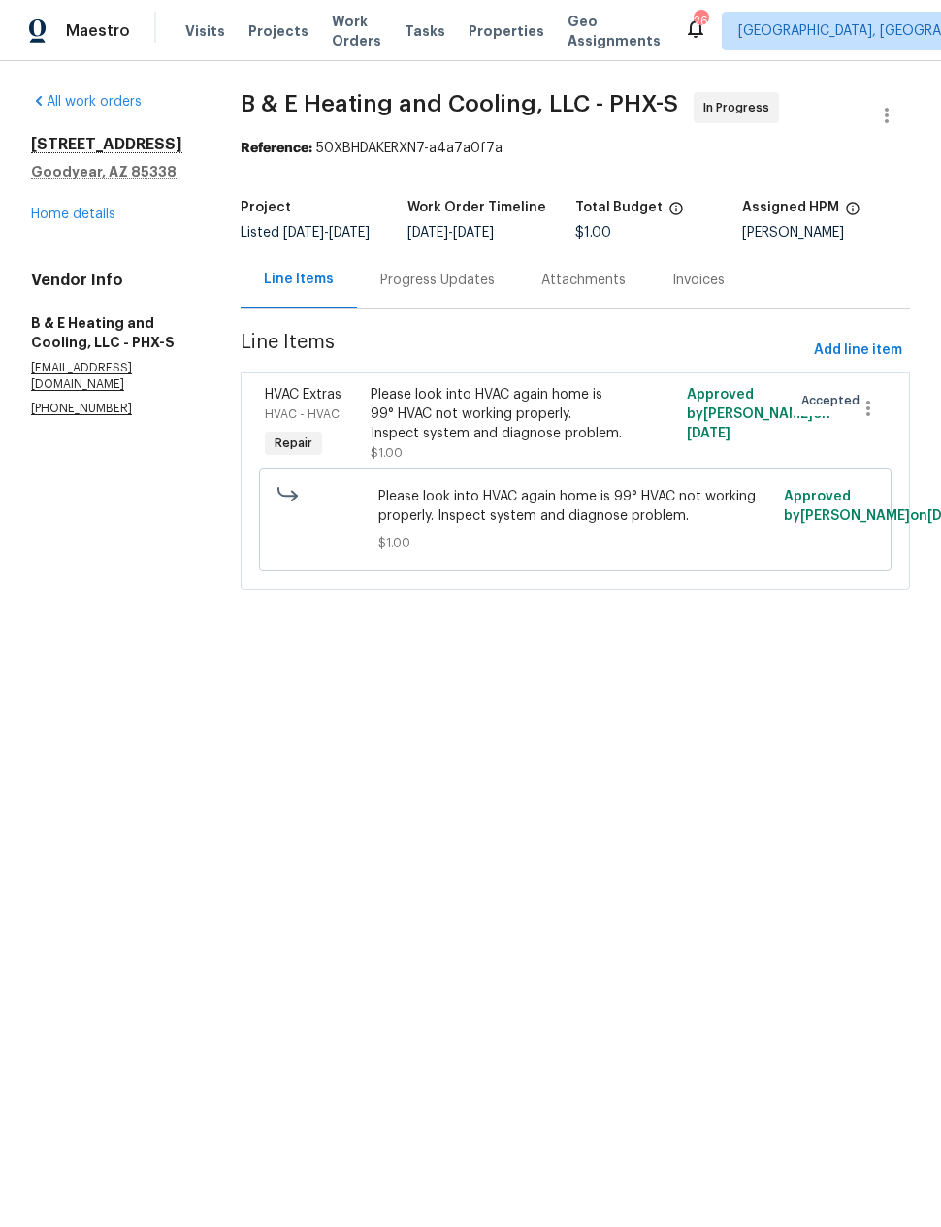
click at [438, 290] on div "Progress Updates" at bounding box center [437, 280] width 114 height 19
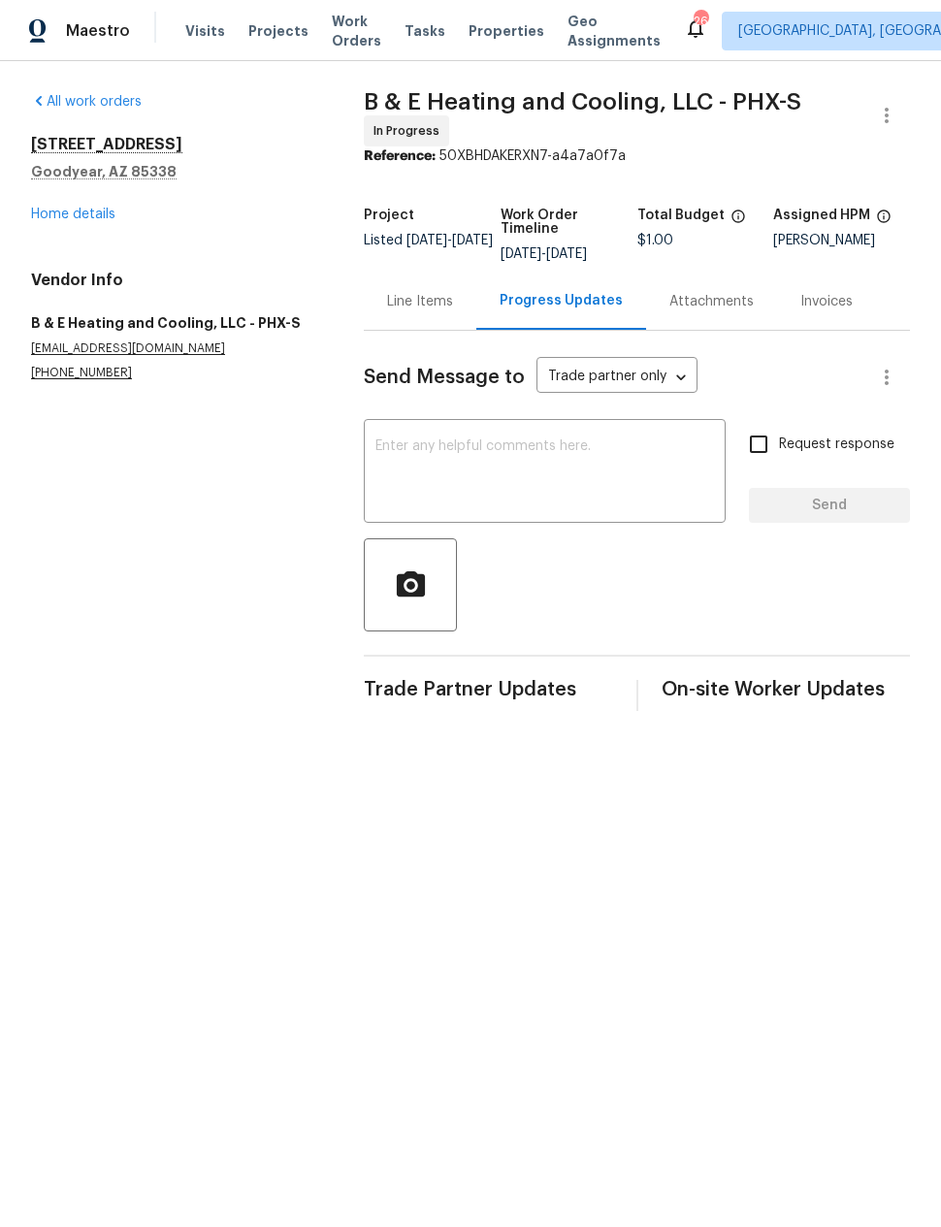
click at [404, 451] on textarea at bounding box center [544, 473] width 338 height 68
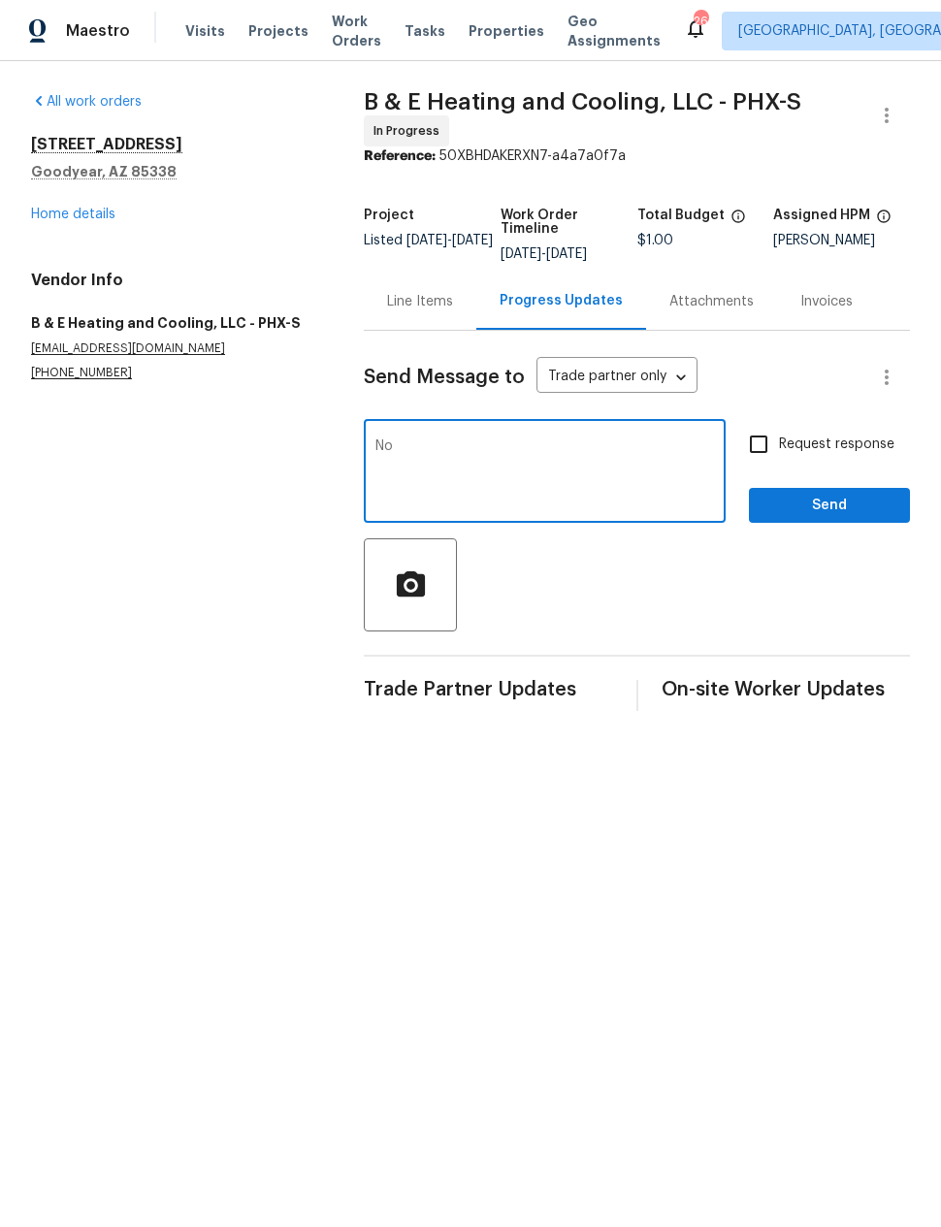
type textarea "N"
